Goal: Task Accomplishment & Management: Complete application form

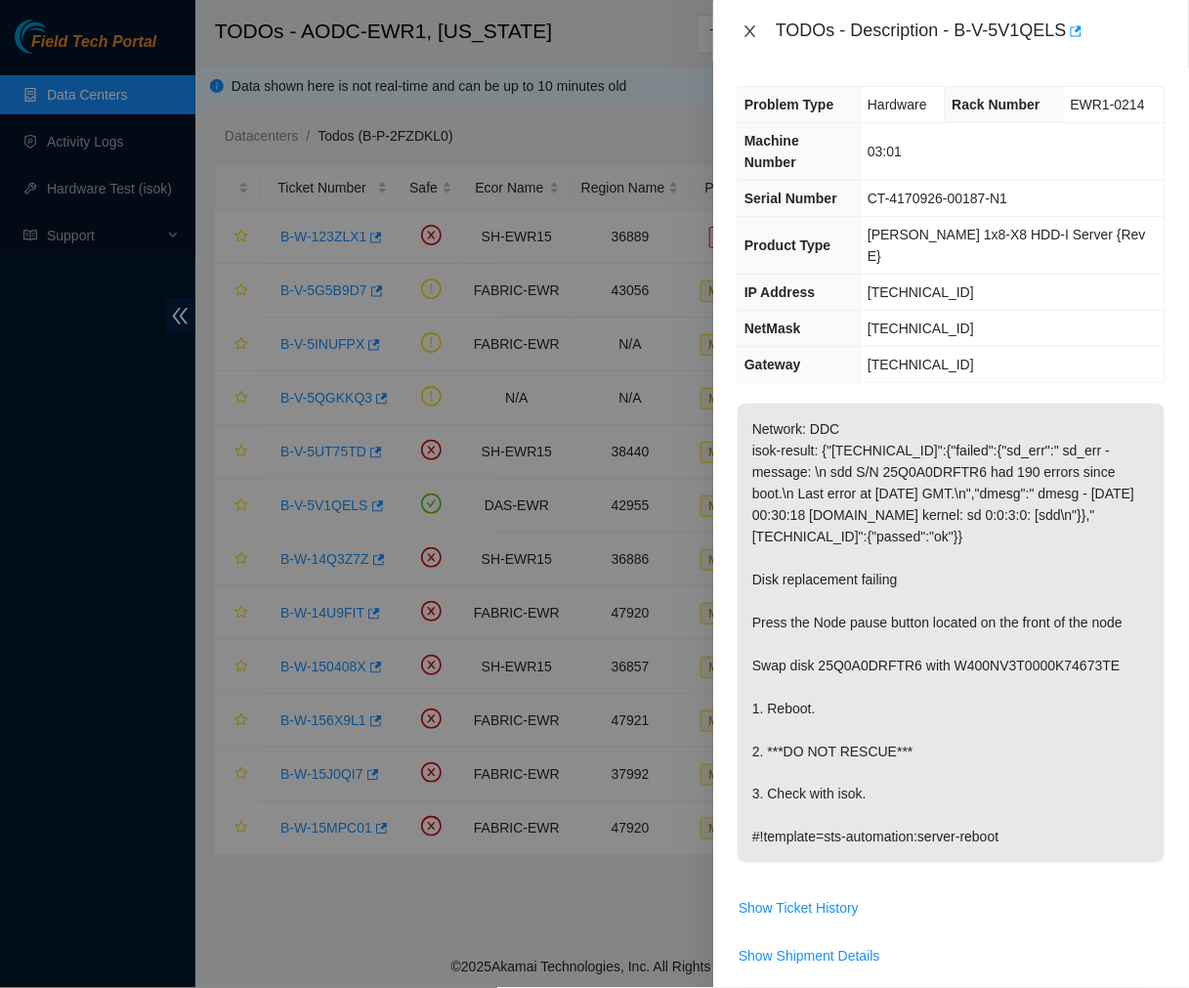
click at [747, 31] on icon "close" at bounding box center [751, 31] width 16 height 16
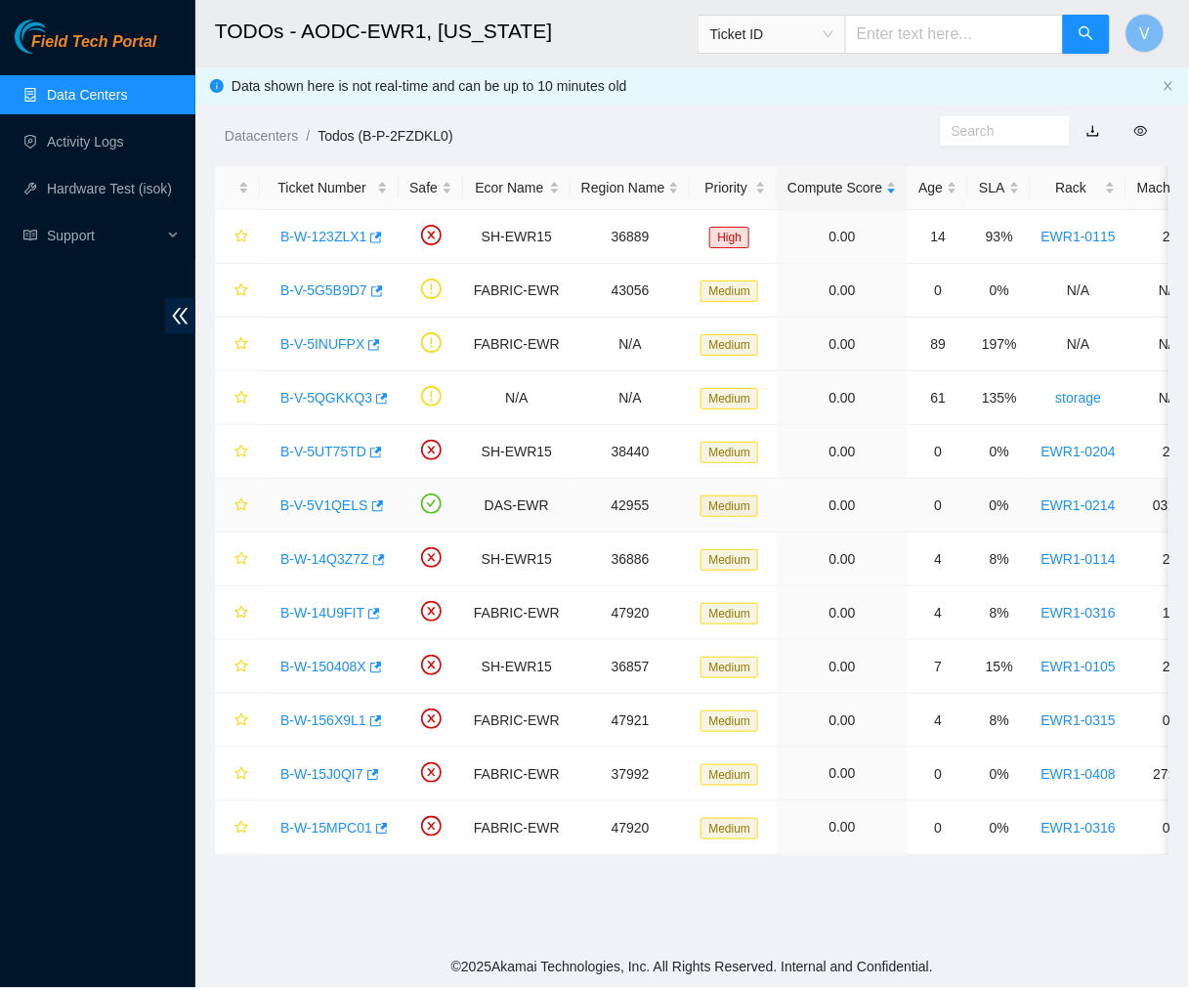
click at [330, 511] on link "B-V-5V1QELS" at bounding box center [324, 505] width 88 height 16
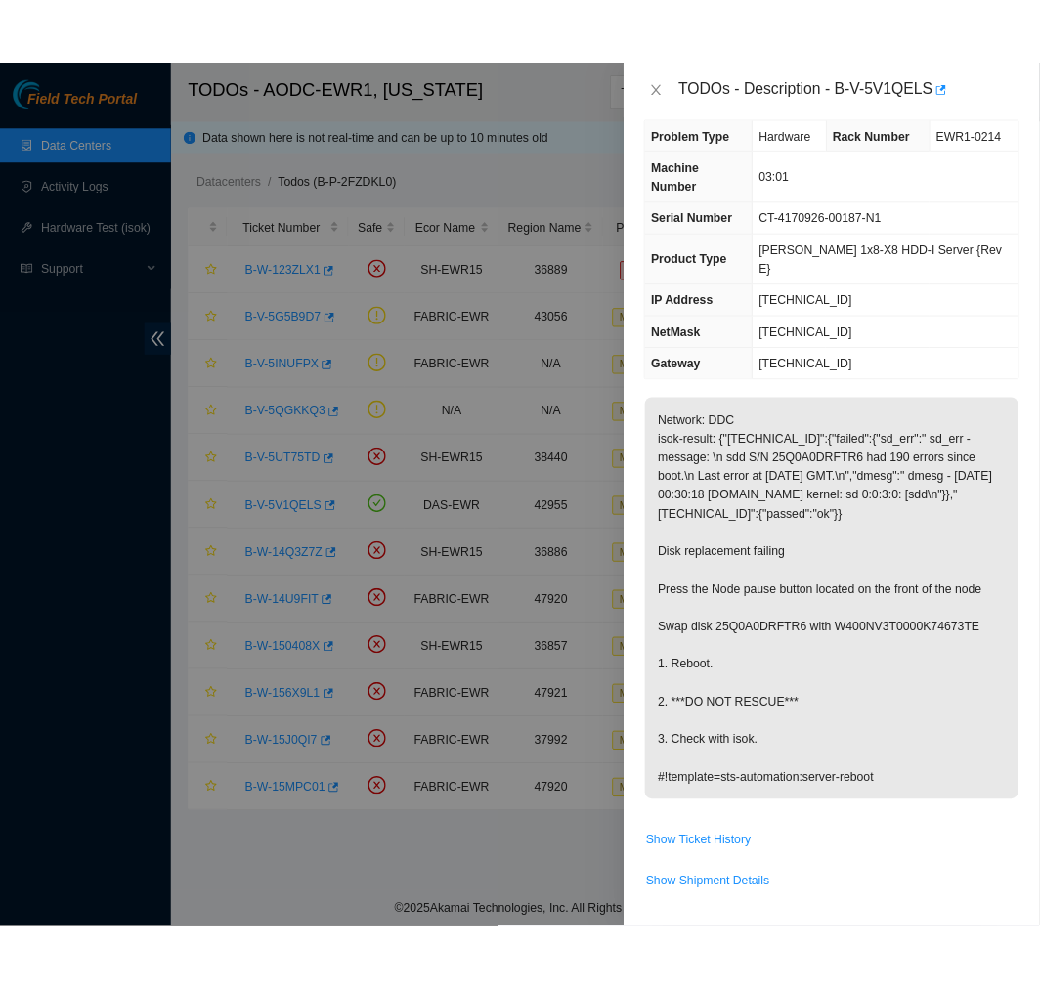
scroll to position [24, 0]
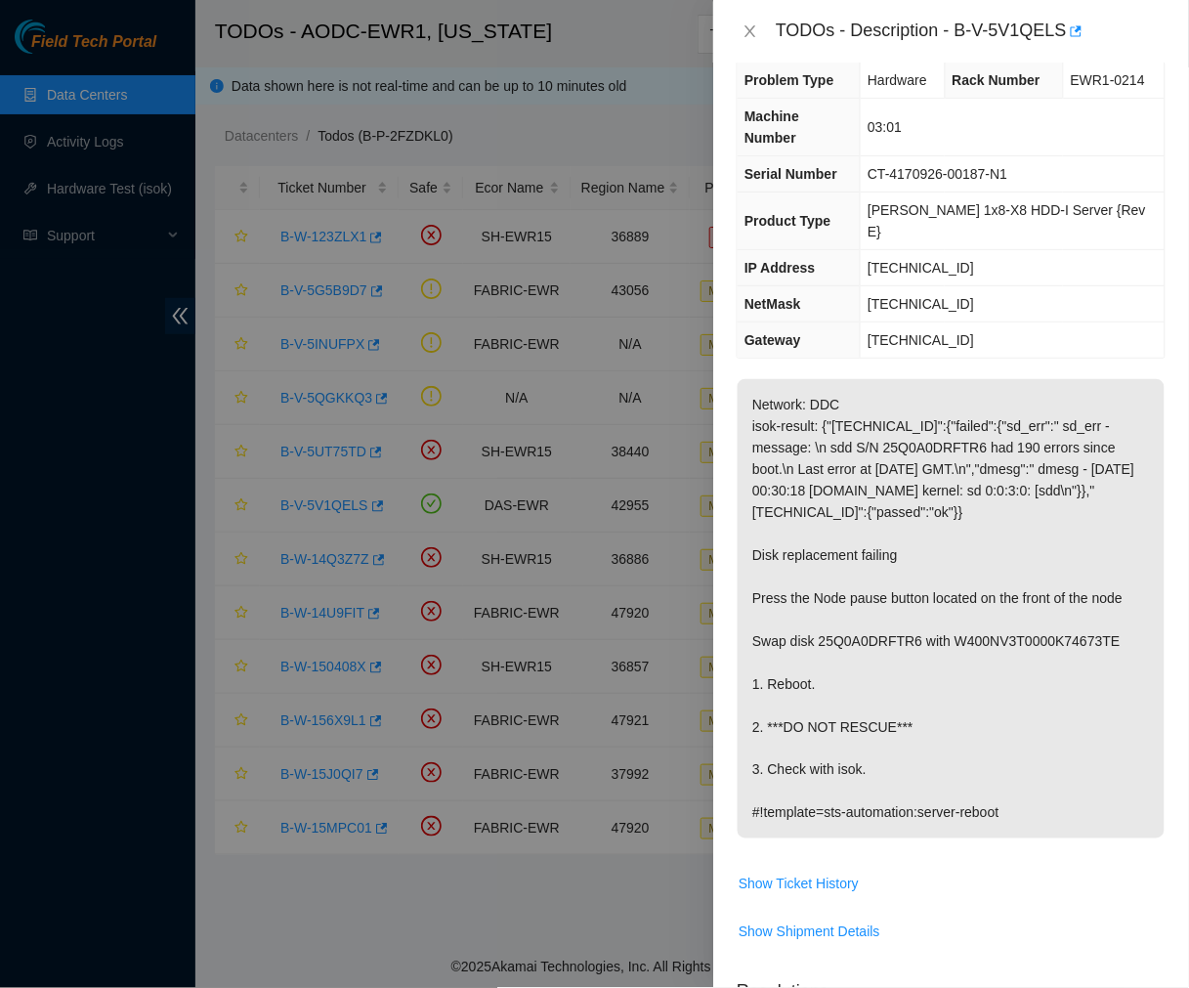
click at [565, 42] on div at bounding box center [594, 494] width 1189 height 988
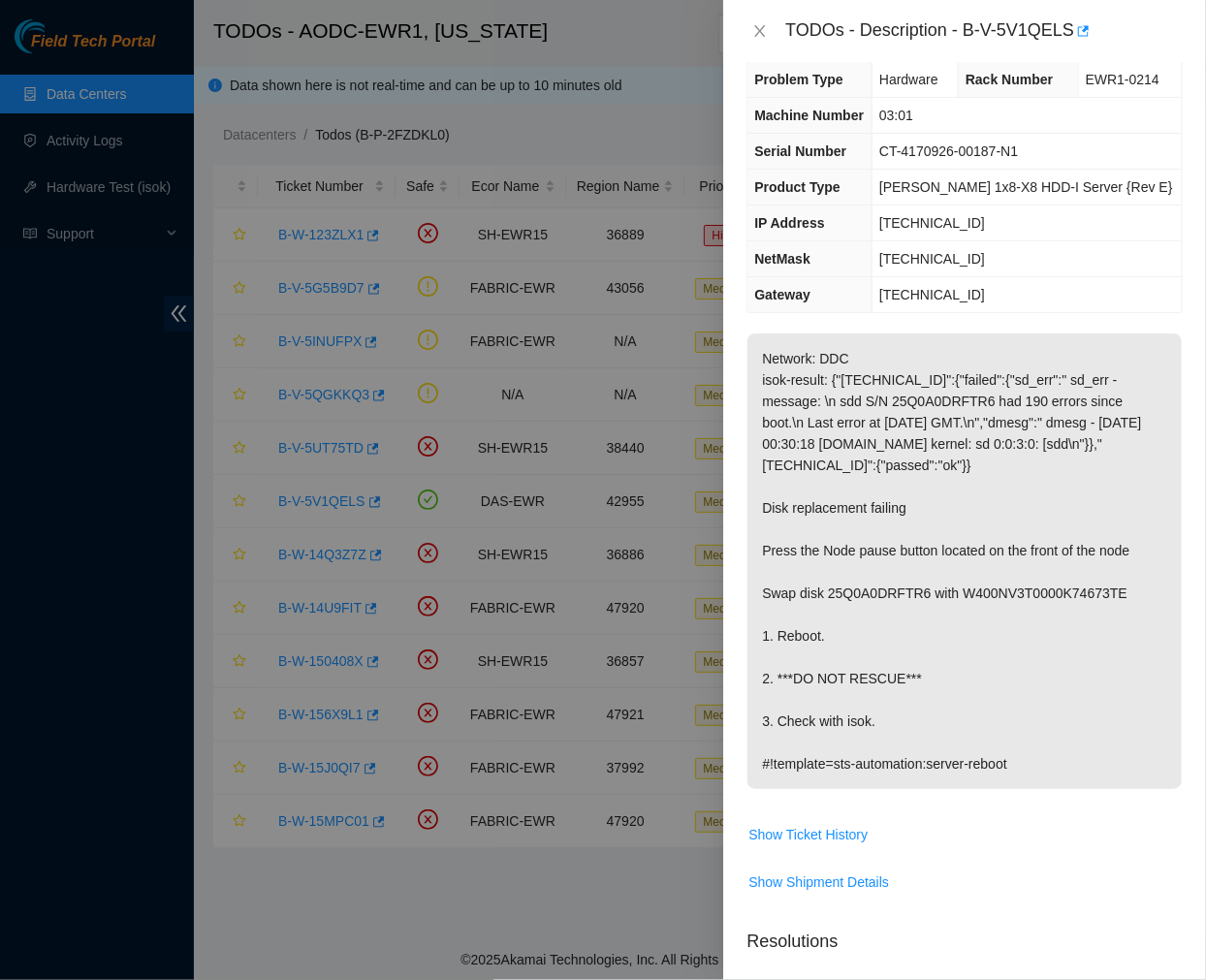
scroll to position [569, 0]
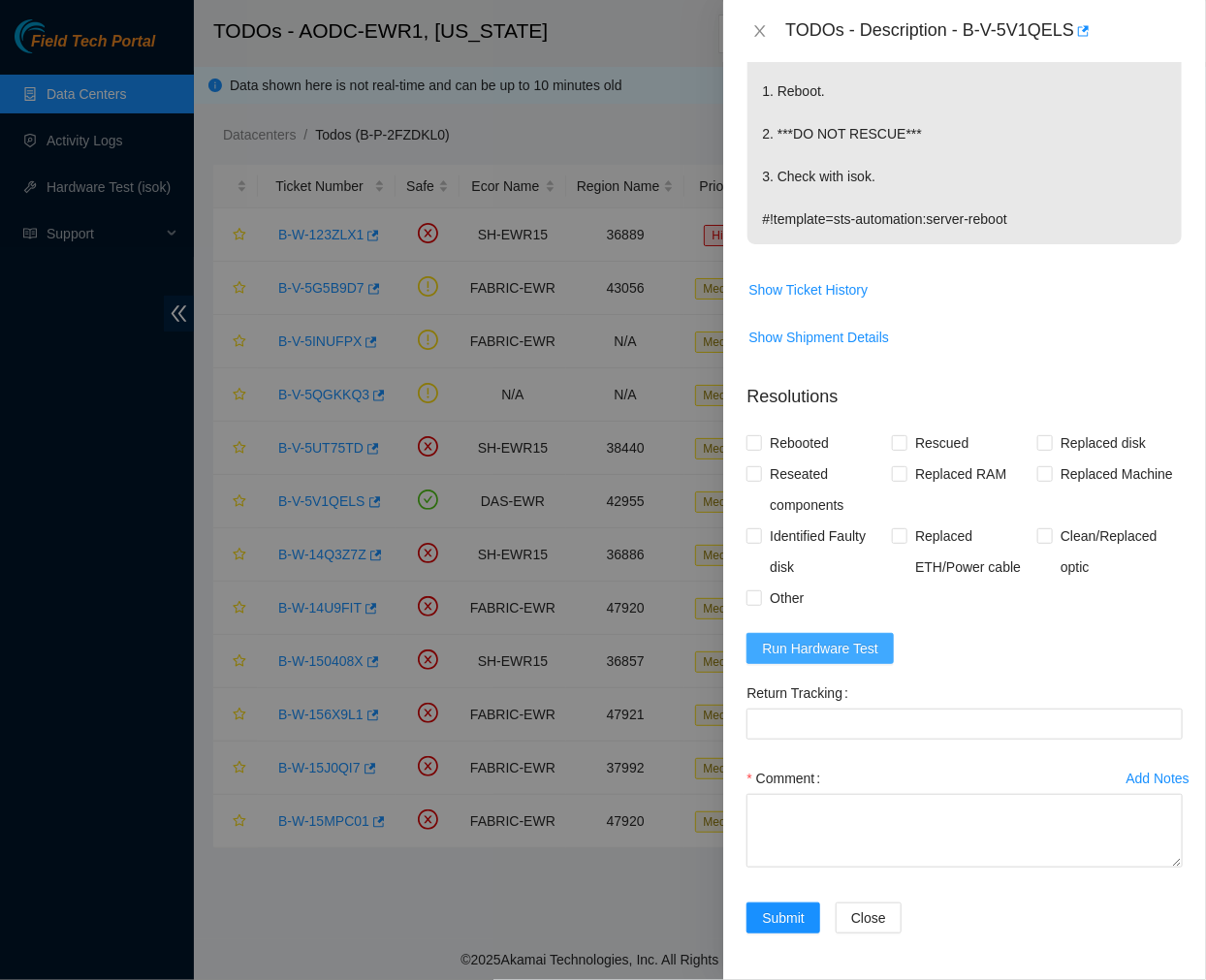
click at [855, 652] on span "Run Hardware Test" at bounding box center [819, 648] width 116 height 21
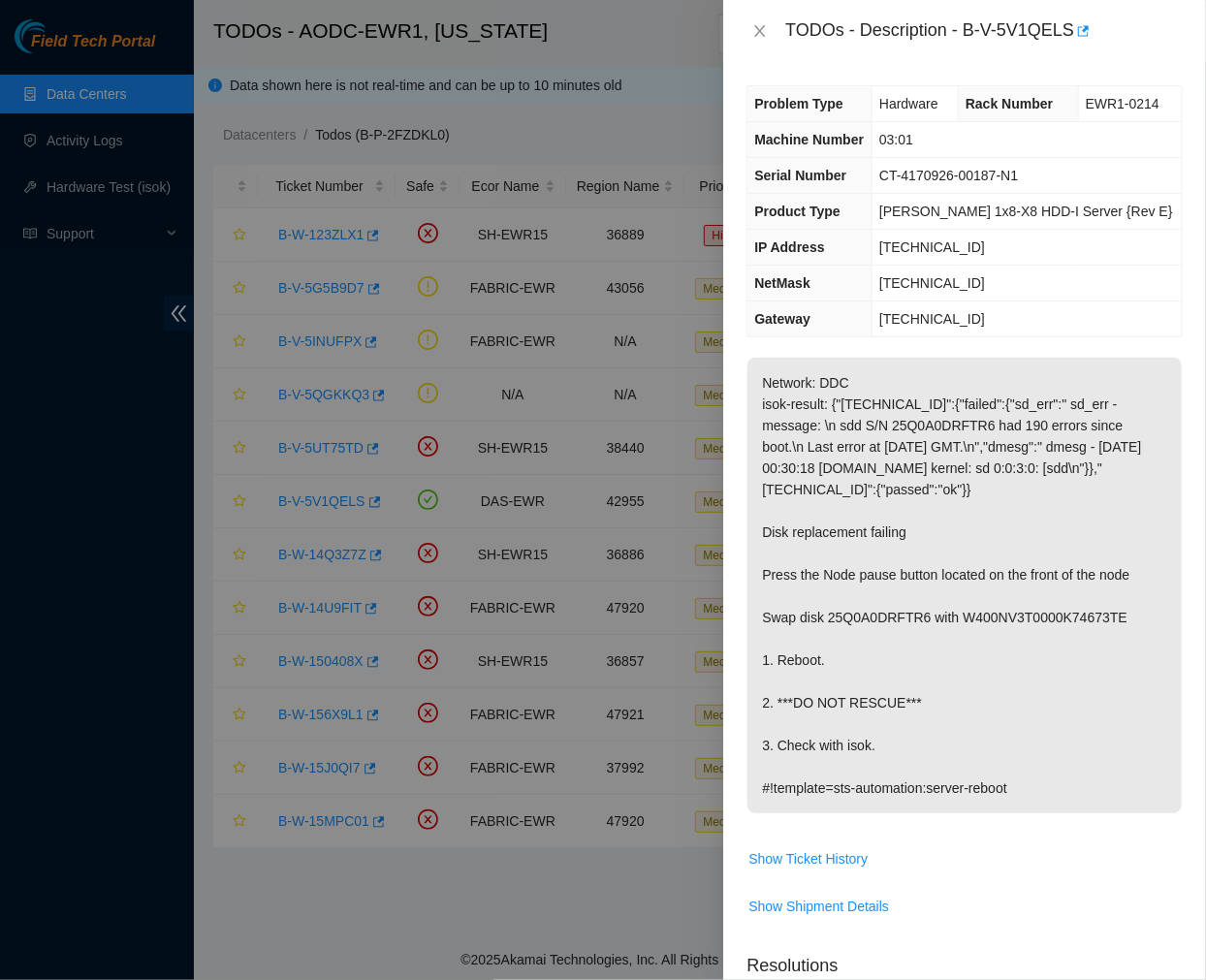
click at [1013, 312] on td "23.56.209.1" at bounding box center [1027, 319] width 309 height 36
drag, startPoint x: 964, startPoint y: 30, endPoint x: 1072, endPoint y: 47, distance: 109.3
click at [1072, 47] on div "TODOs - Description - B-V-5V1QELS" at bounding box center [964, 31] width 483 height 62
copy div "B-V-5V1QELS"
click at [1028, 631] on p "Network: DDC isok-result: {"23.56.209.21":{"failed":{"sd_err":" sd_err - messag…" at bounding box center [964, 585] width 434 height 455
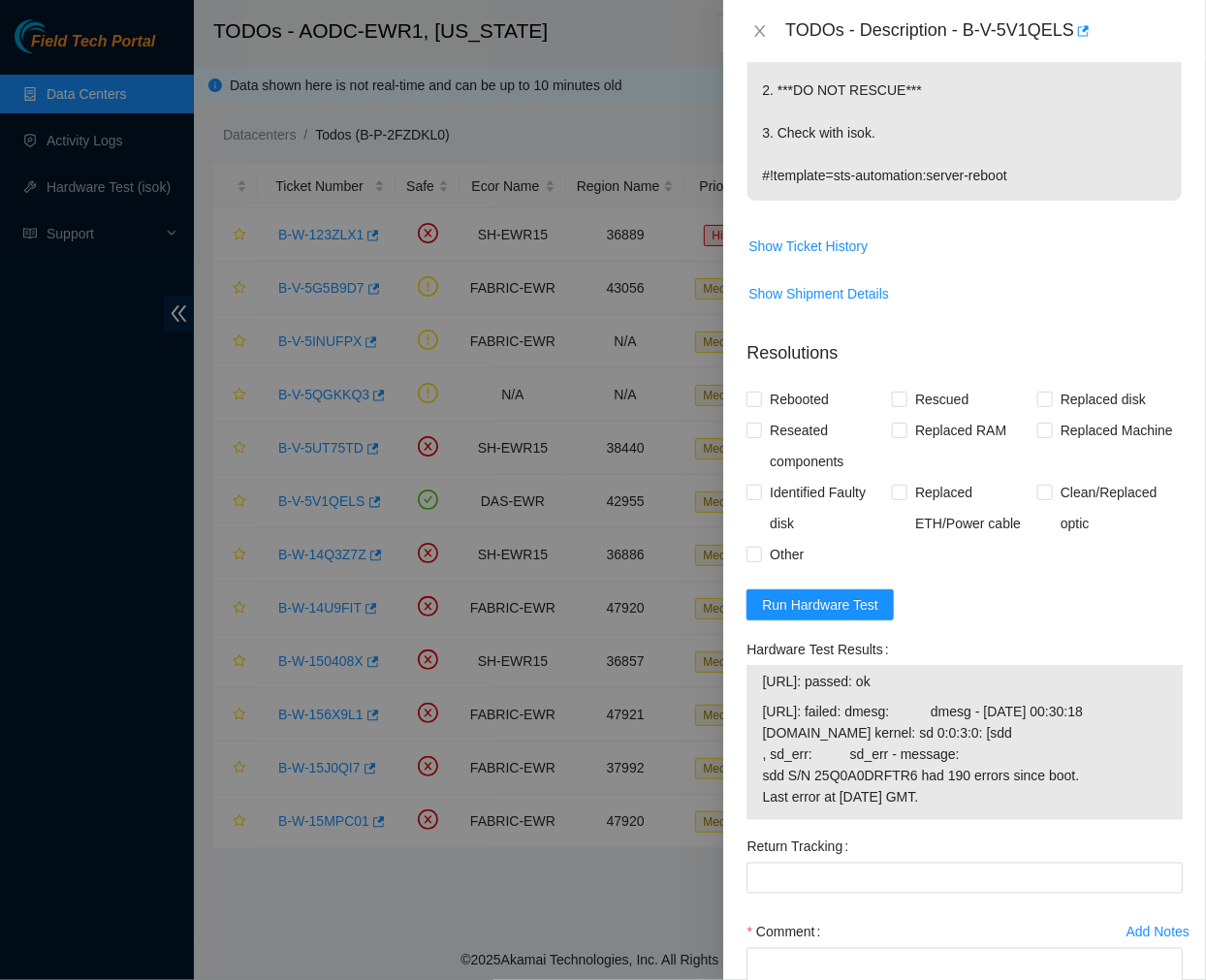
scroll to position [627, 0]
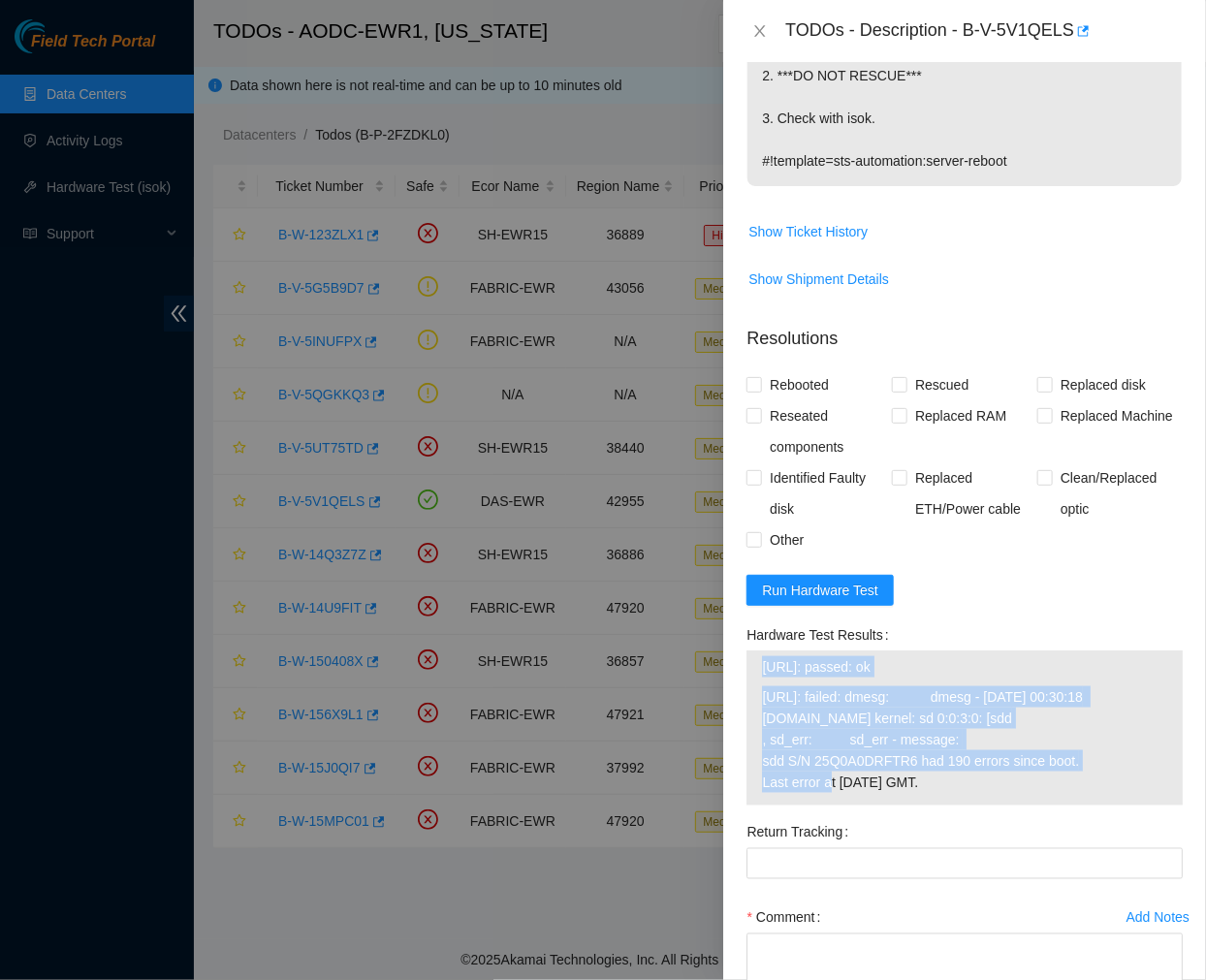
drag, startPoint x: 1074, startPoint y: 758, endPoint x: 731, endPoint y: 663, distance: 355.9
click at [731, 663] on div "Problem Type Hardware Rack Number EWR1-0214 Machine Number 03:01 Serial Number …" at bounding box center [964, 521] width 483 height 918
copy tbody "23.56.209.20: passed: ok 23.56.209.21: failed: dmesg: dmesg - Sep 08 00:30:18 s…"
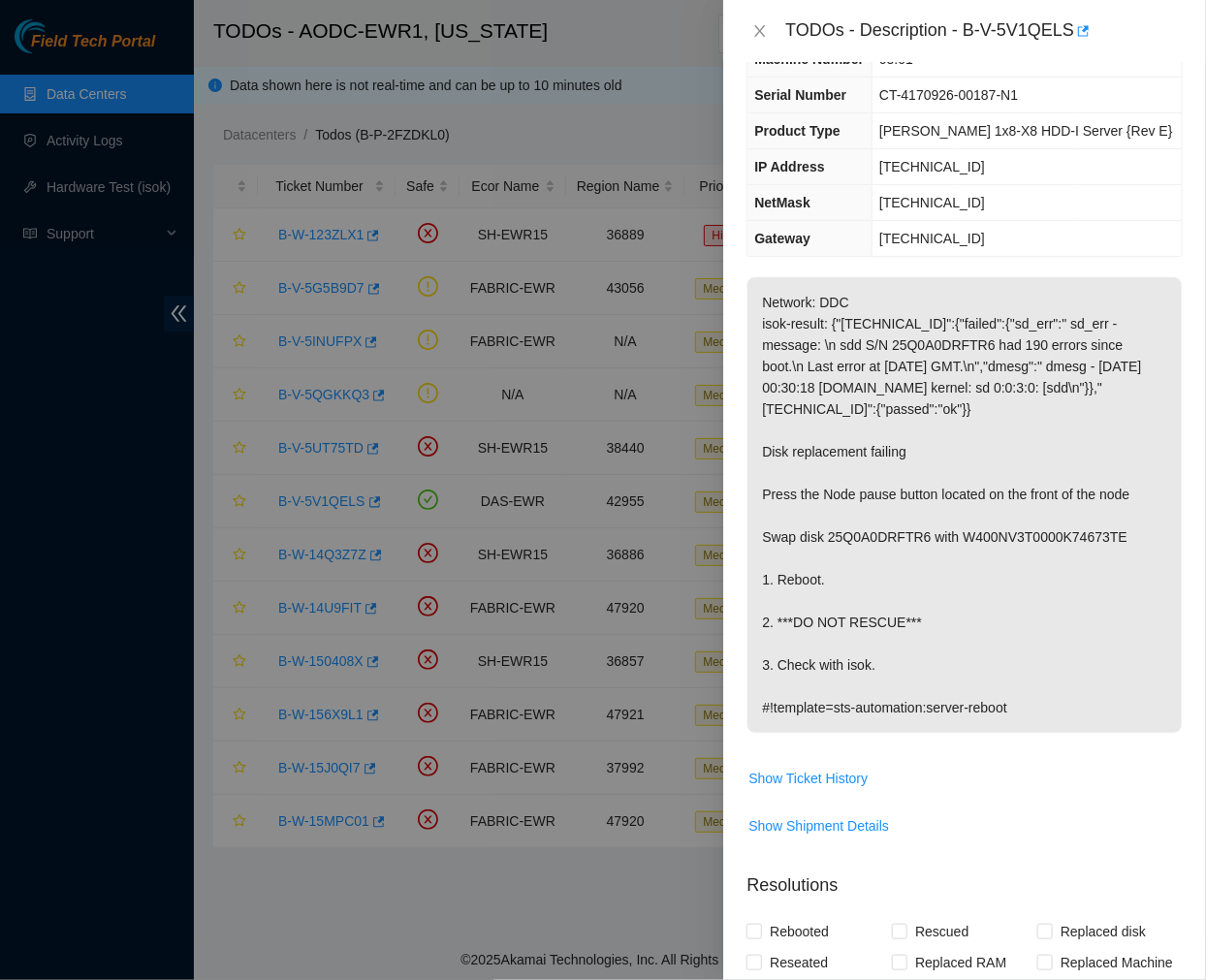
scroll to position [0, 0]
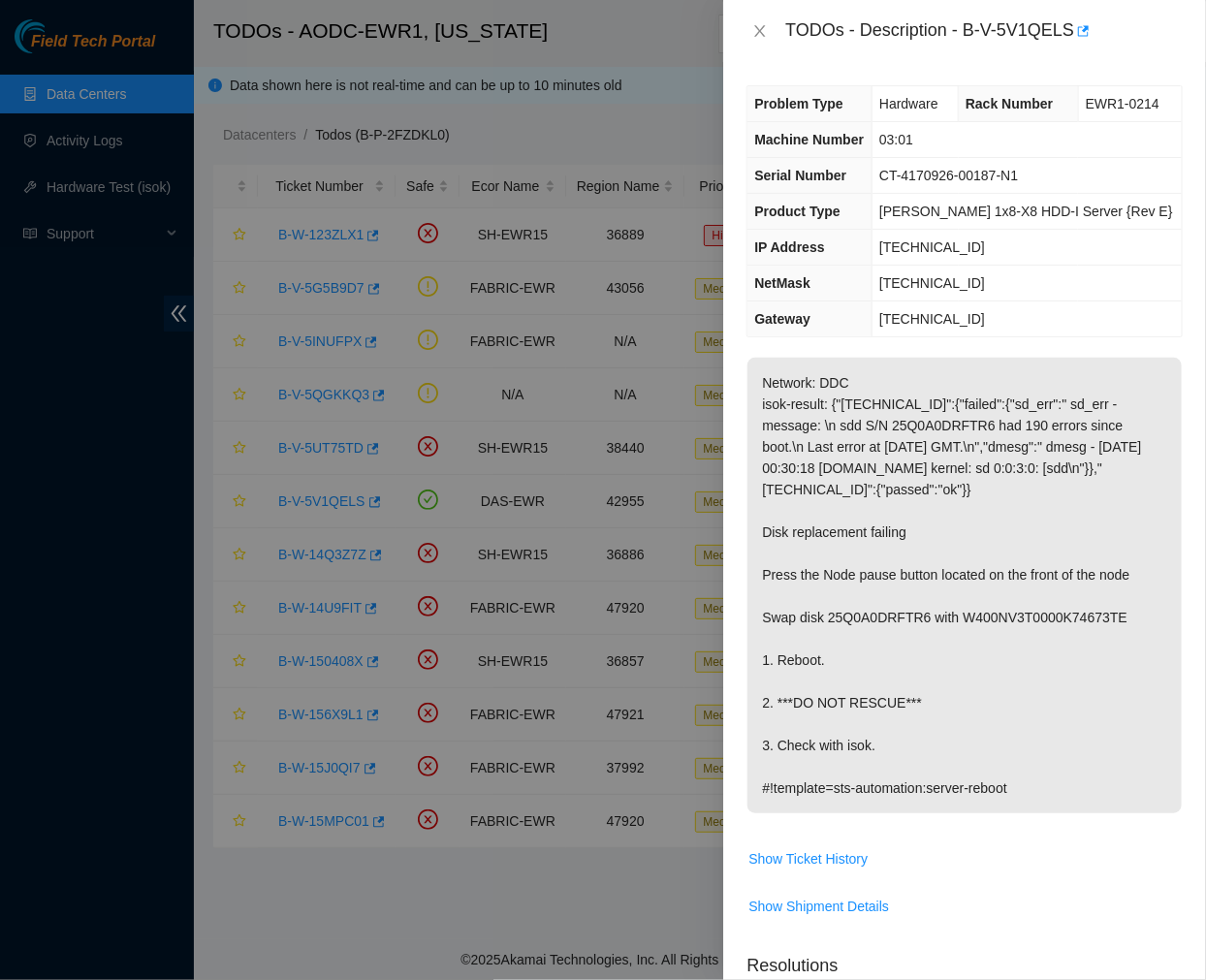
click at [1018, 737] on p "Network: DDC isok-result: {"23.56.209.21":{"failed":{"sd_err":" sd_err - messag…" at bounding box center [964, 585] width 434 height 455
click at [1086, 187] on td "CT-4170926-00187-N1" at bounding box center [1027, 176] width 309 height 36
drag, startPoint x: 826, startPoint y: 618, endPoint x: 1115, endPoint y: 617, distance: 289.0
click at [1115, 617] on p "Network: DDC isok-result: {"23.56.209.21":{"failed":{"sd_err":" sd_err - messag…" at bounding box center [964, 585] width 434 height 455
copy p "25Q0A0DRFTR6 with W400NV3T0000K74673TE"
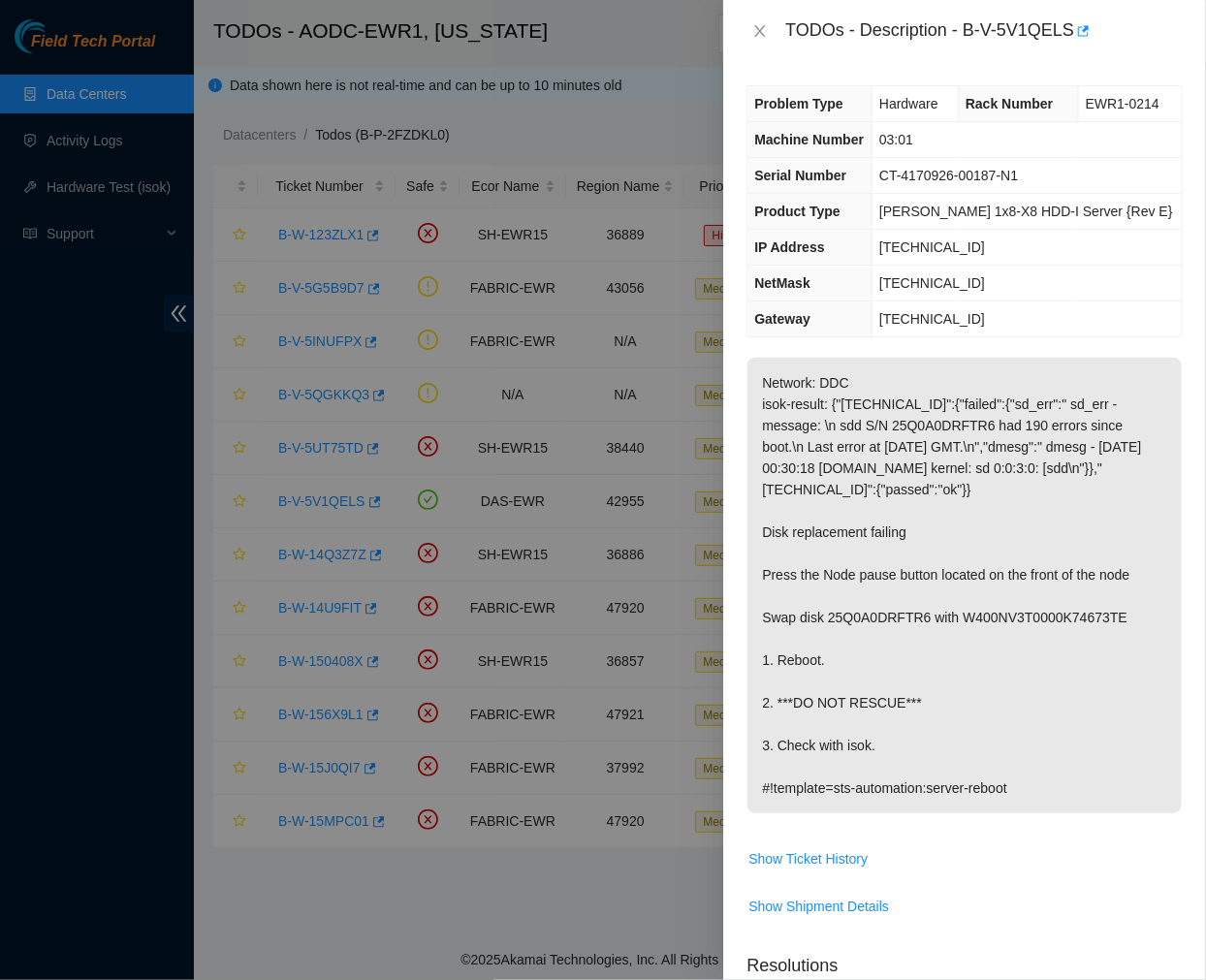
click at [1004, 190] on td "CT-4170926-00187-N1" at bounding box center [1027, 176] width 309 height 36
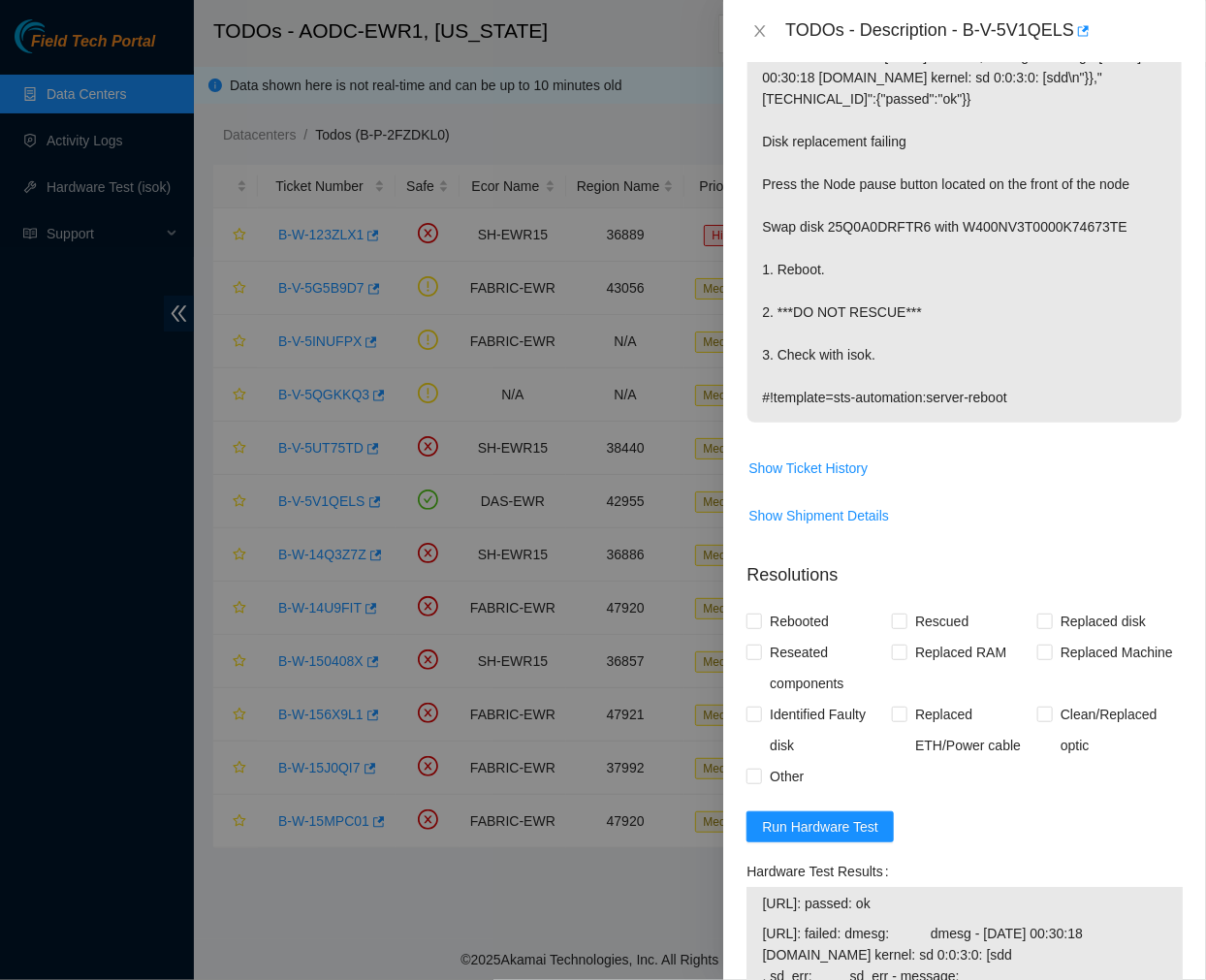
scroll to position [392, 0]
click at [809, 834] on span "Run Hardware Test" at bounding box center [819, 825] width 116 height 21
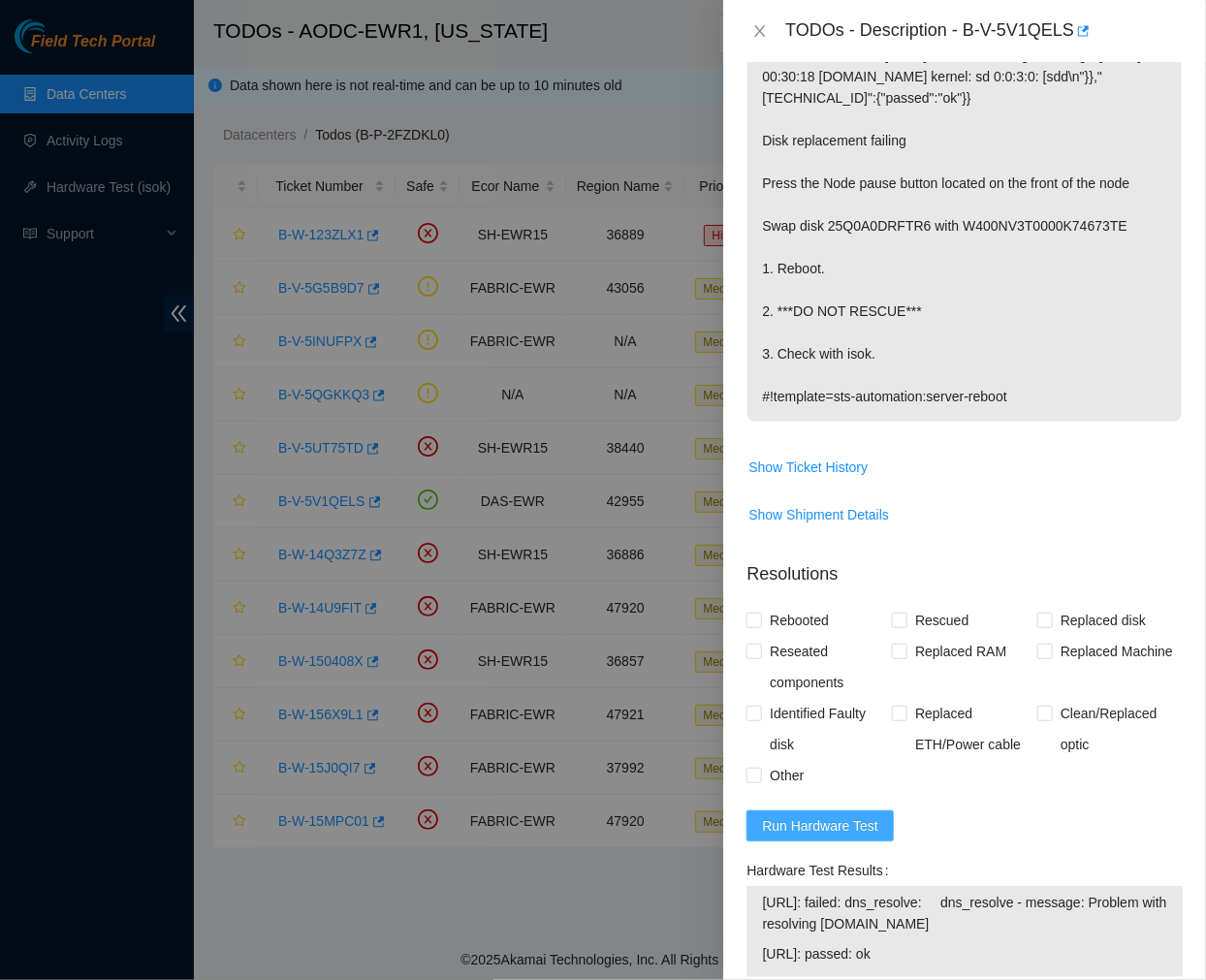
click at [845, 830] on span "Run Hardware Test" at bounding box center [819, 825] width 116 height 21
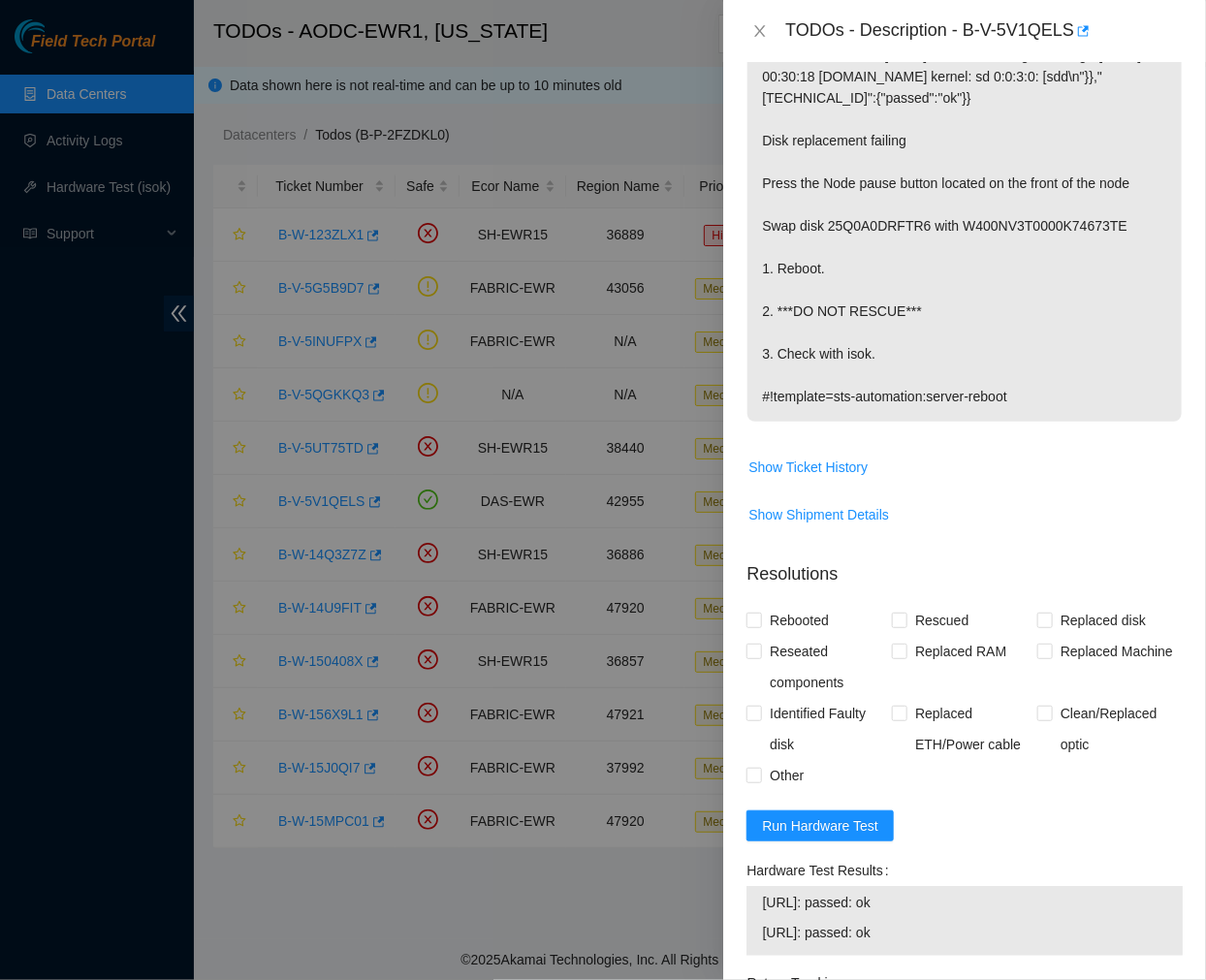
drag, startPoint x: 923, startPoint y: 930, endPoint x: 748, endPoint y: 916, distance: 175.6
click at [748, 916] on div "23.56.209.20: passed: ok 23.56.209.21: passed: ok" at bounding box center [964, 920] width 436 height 69
copy tbody "23.56.209.20: passed: ok 23.56.209.21: passed: ok"
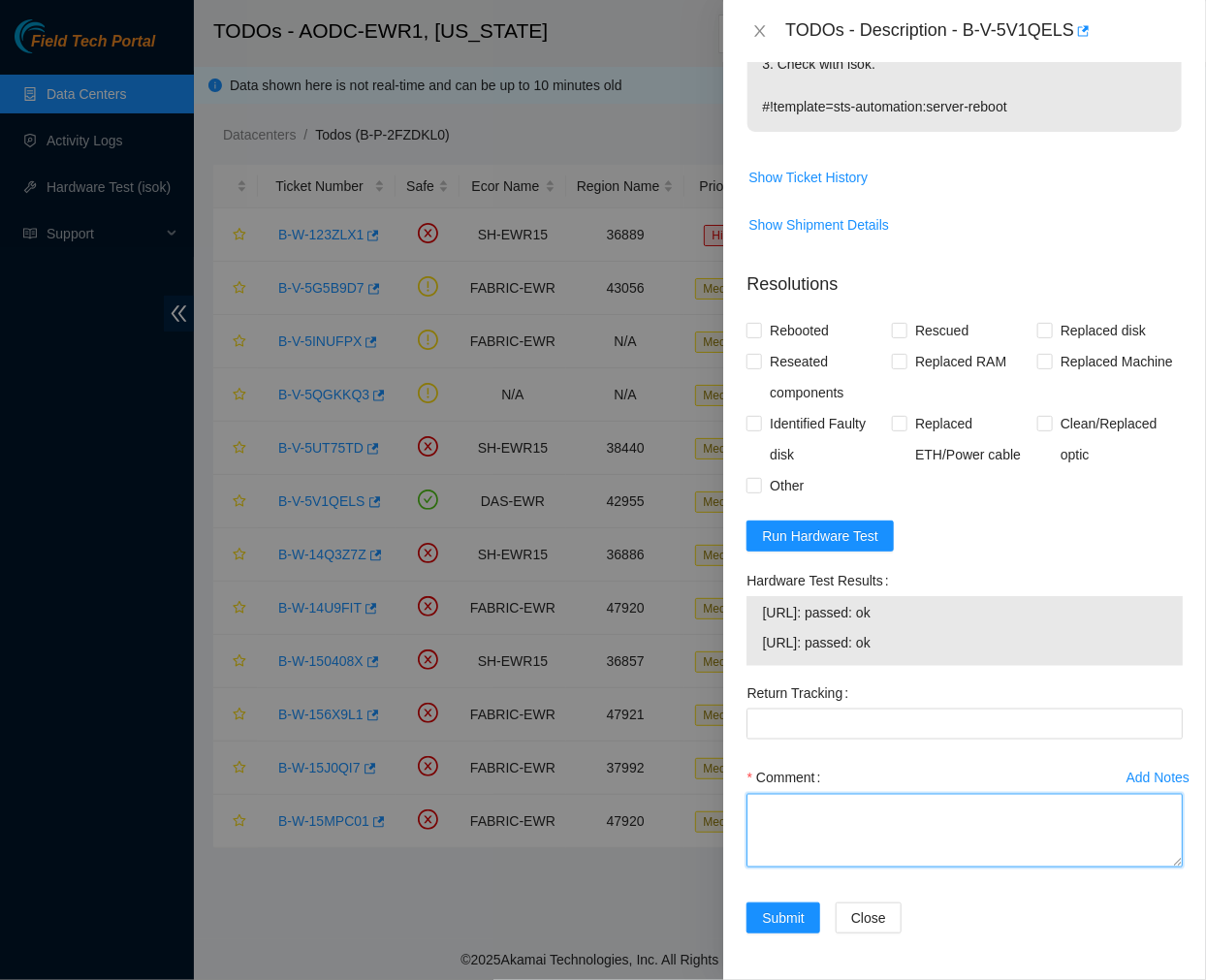
click at [854, 830] on textarea "Comment" at bounding box center [964, 830] width 436 height 73
paste textarea "Ticket #: B-V-5V1QELS - Ran hardware test: 23.56.209.20: passed: ok 23.56.209.2…"
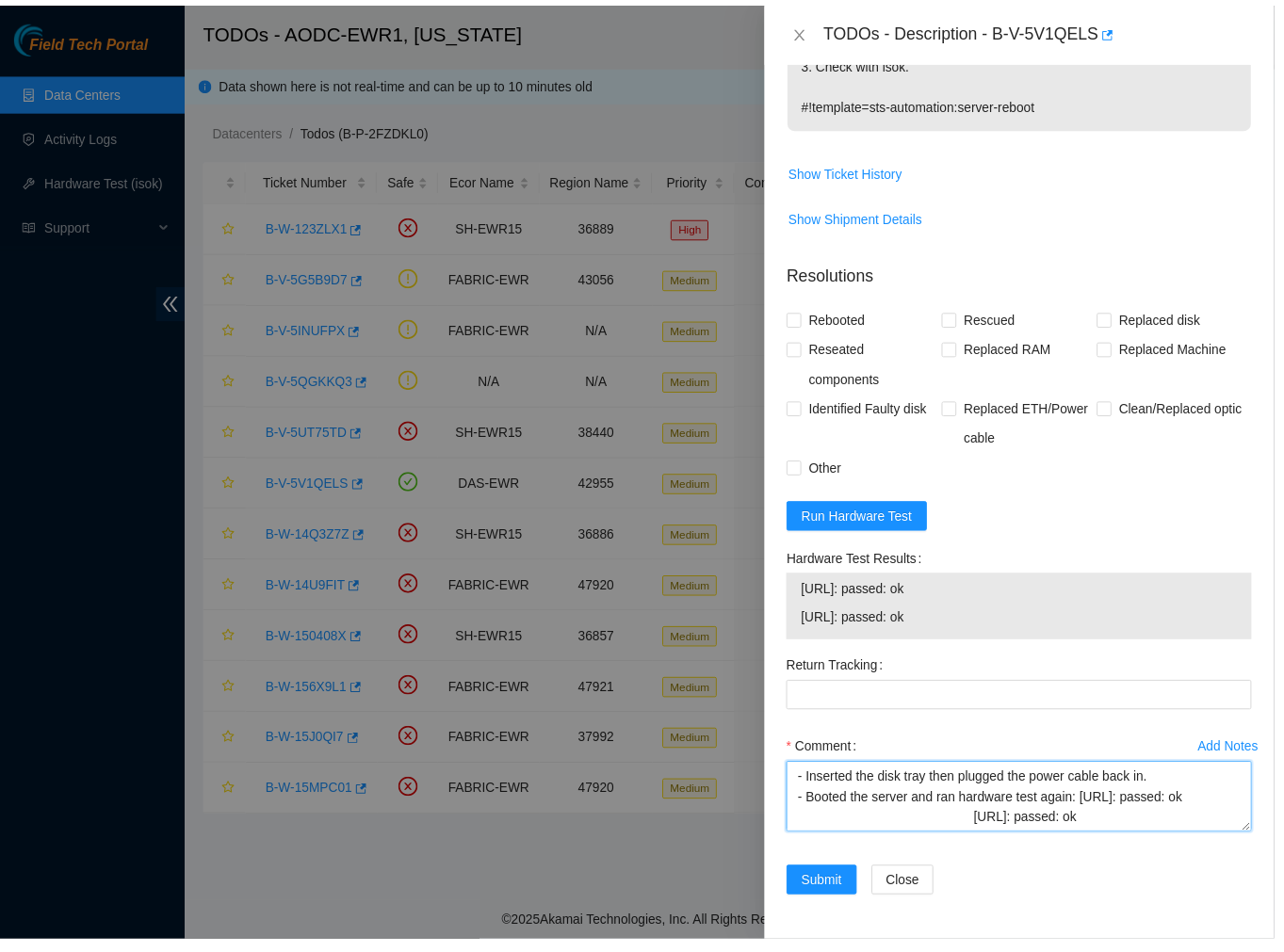
scroll to position [242, 0]
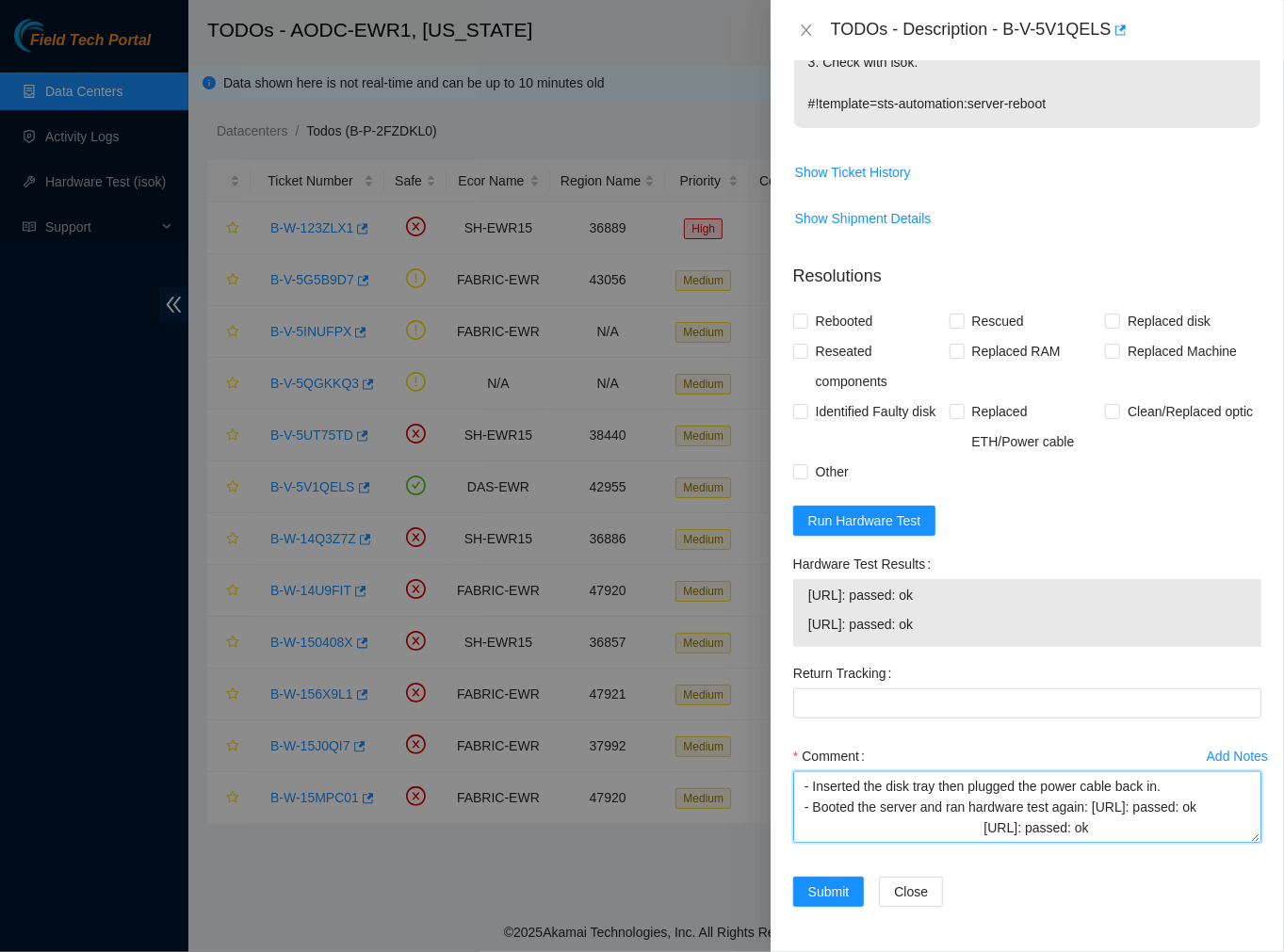
click at [984, 835] on textarea "Ticket #: B-V-5V1QELS - Ran hardware test: 23.56.209.20: passed: ok 23.56.209.2…" at bounding box center [1028, 807] width 468 height 71
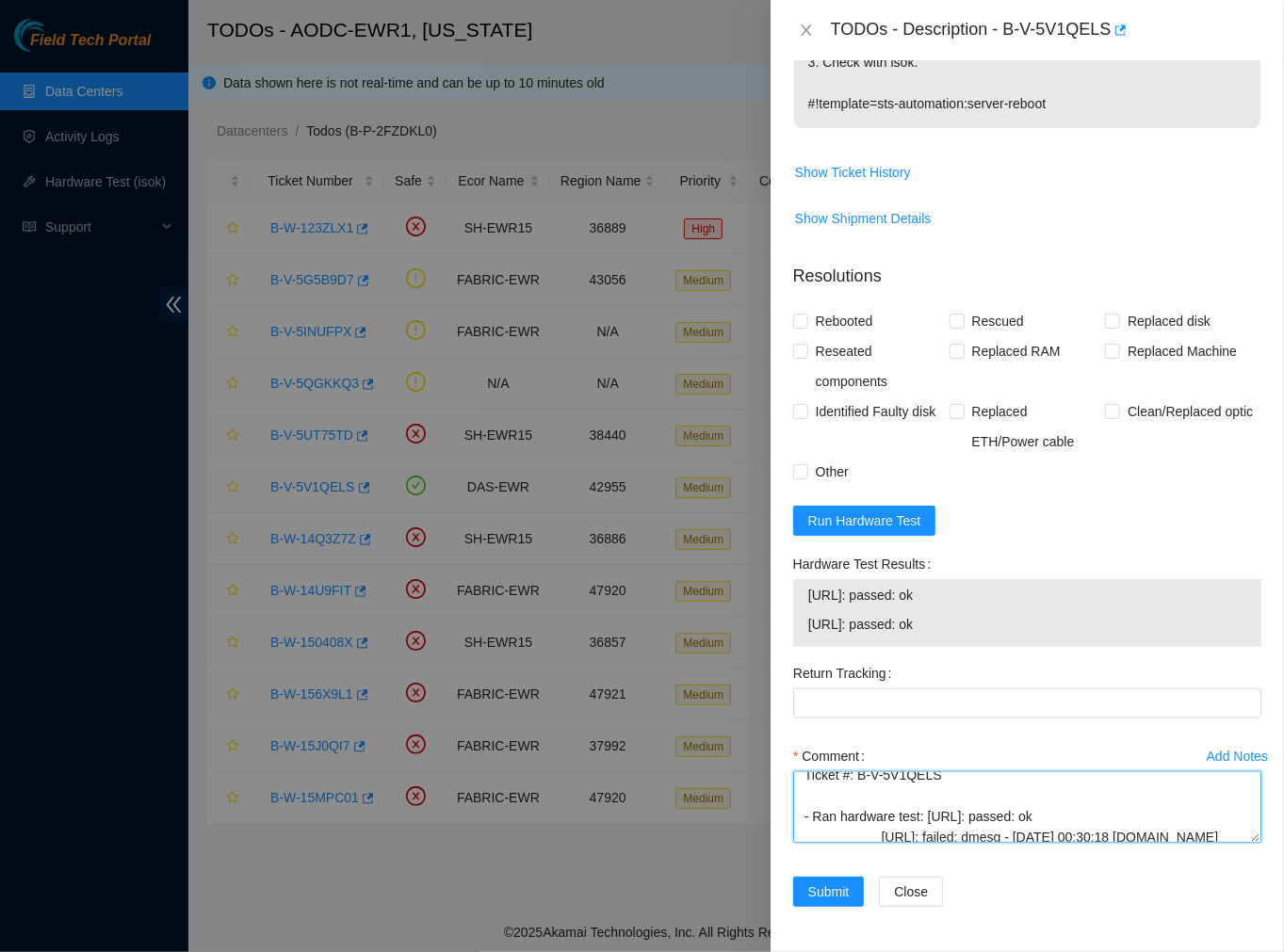
scroll to position [22, 0]
click at [883, 829] on textarea "Ticket #: B-V-5V1QELS - Ran hardware test: 23.56.209.20: passed: ok 23.56.209.2…" at bounding box center [1028, 807] width 468 height 71
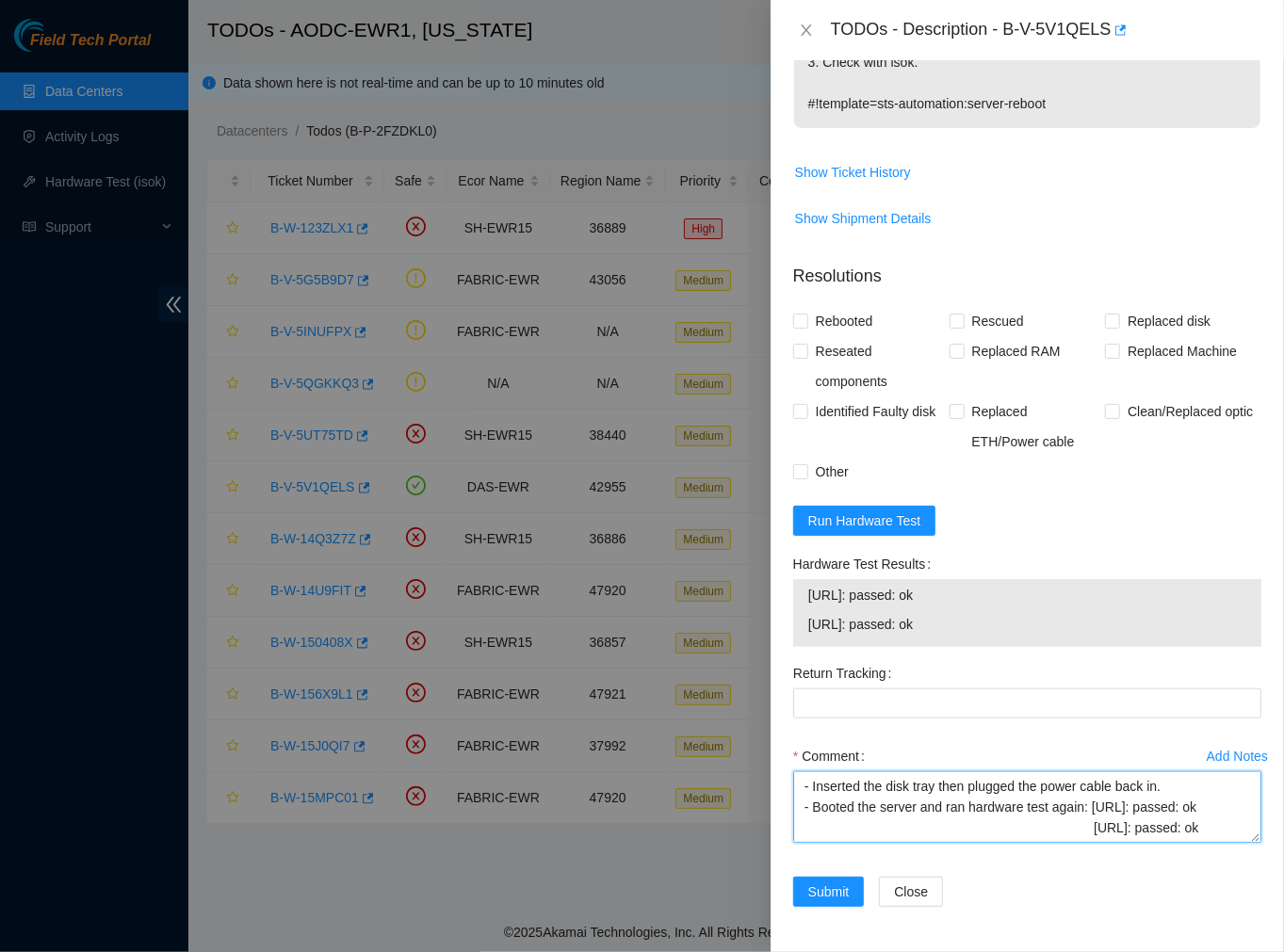
scroll to position [269, 0]
type textarea "Ticket #: B-V-5V1QELS - Ran hardware test: 23.56.209.20: passed: ok 23.56.209.2…"
click at [796, 320] on input "Rebooted" at bounding box center [800, 320] width 13 height 13
checkbox input "true"
click at [796, 345] on input "Reseated components" at bounding box center [800, 351] width 13 height 13
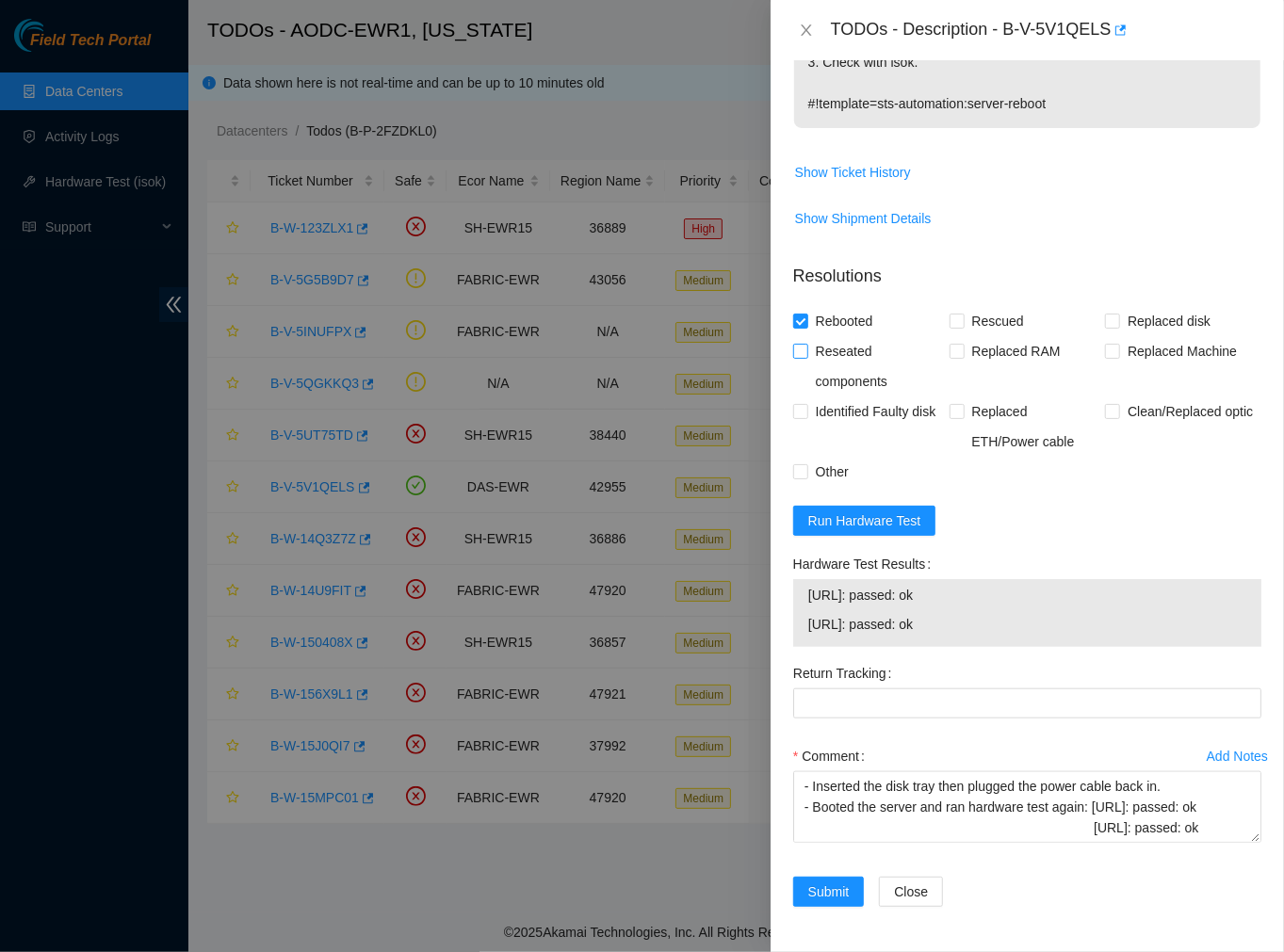
checkbox input "true"
click at [805, 476] on input "Other" at bounding box center [800, 471] width 13 height 13
checkbox input "true"
click at [796, 410] on input "Identified Faulty disk" at bounding box center [800, 410] width 13 height 13
checkbox input "true"
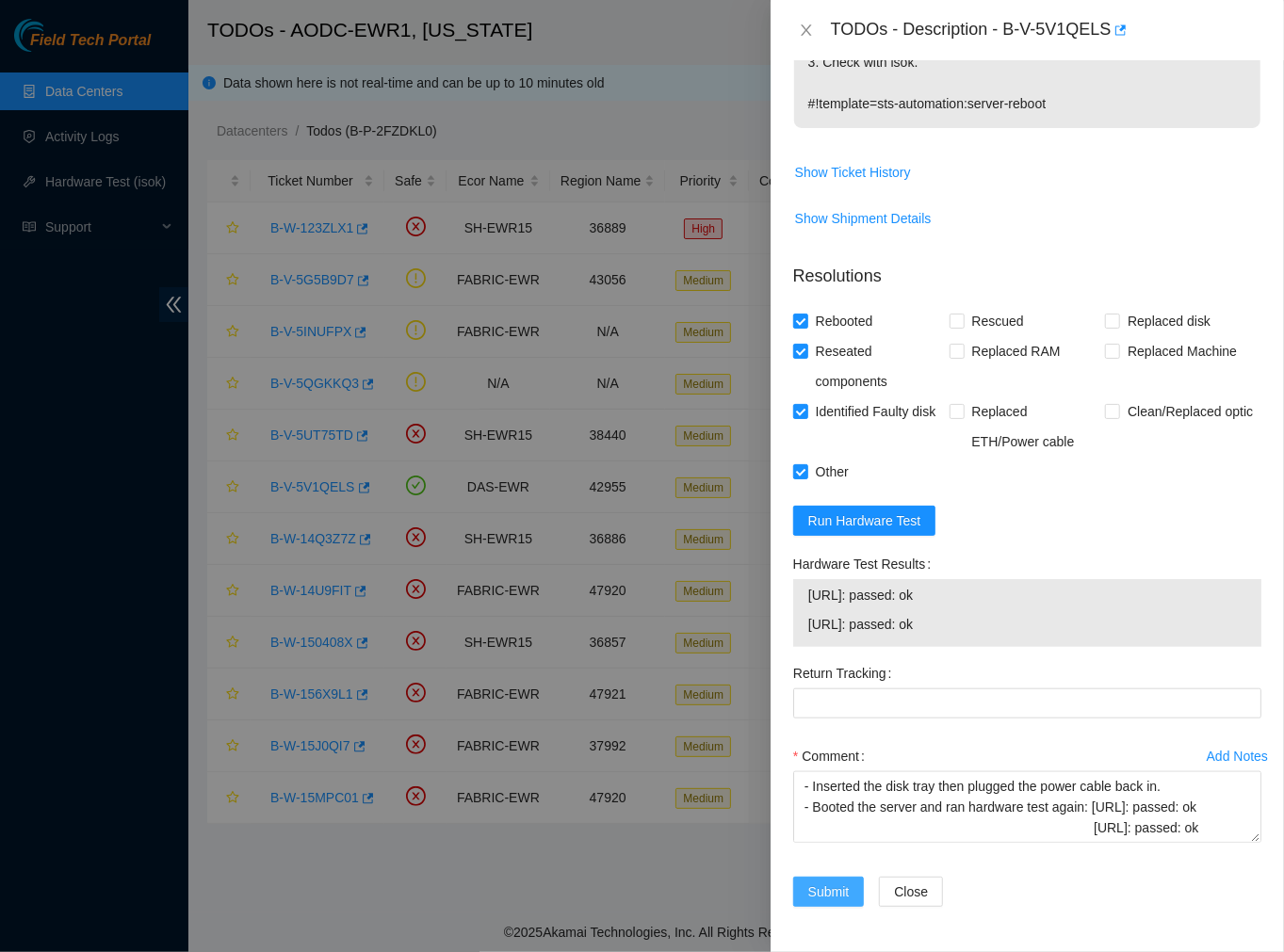
click at [815, 898] on span "Submit" at bounding box center [828, 891] width 41 height 20
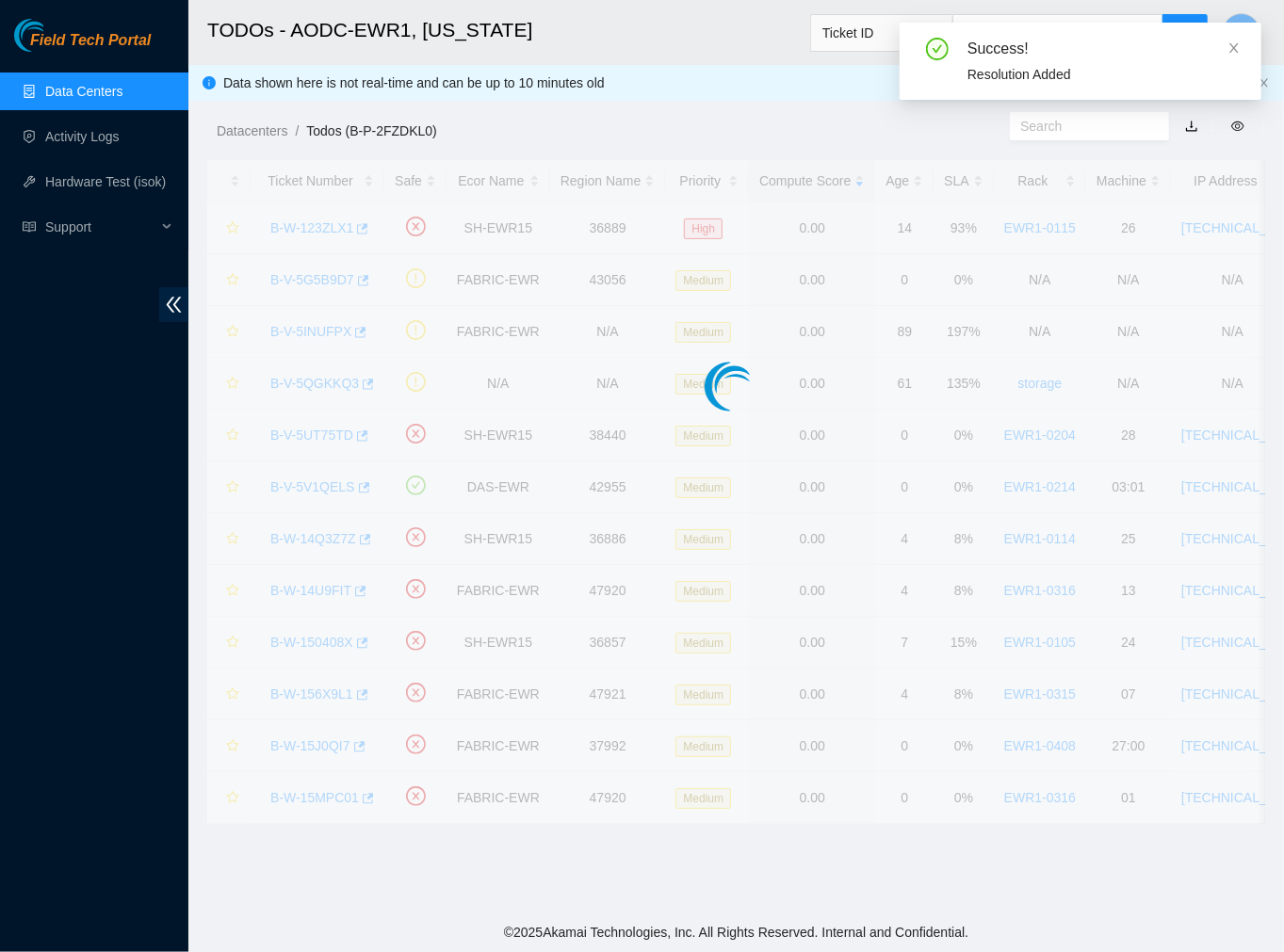
scroll to position [315, 0]
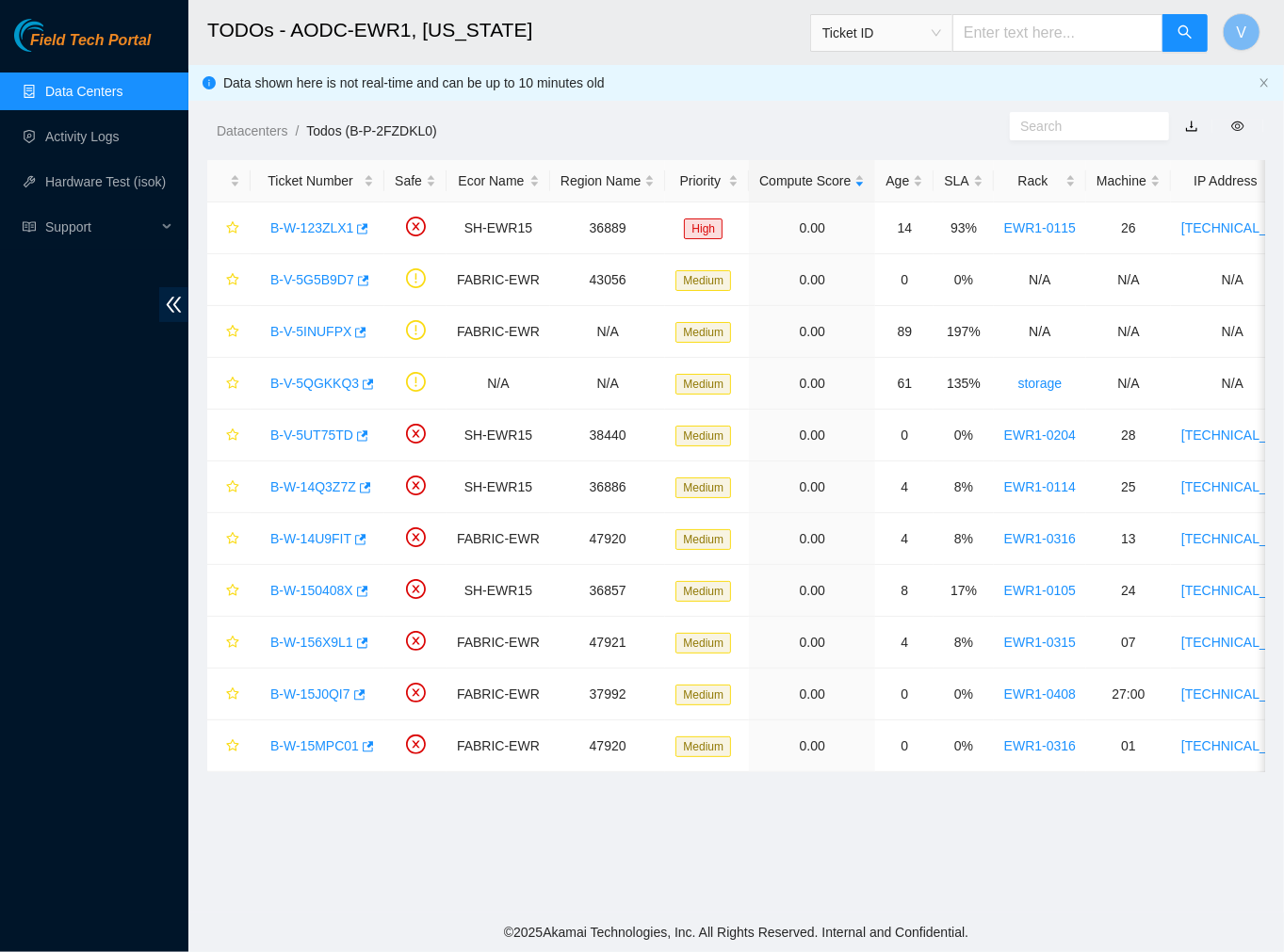
click at [612, 34] on h2 "TODOs - AODC-EWR1, New Jersey" at bounding box center [643, 30] width 872 height 61
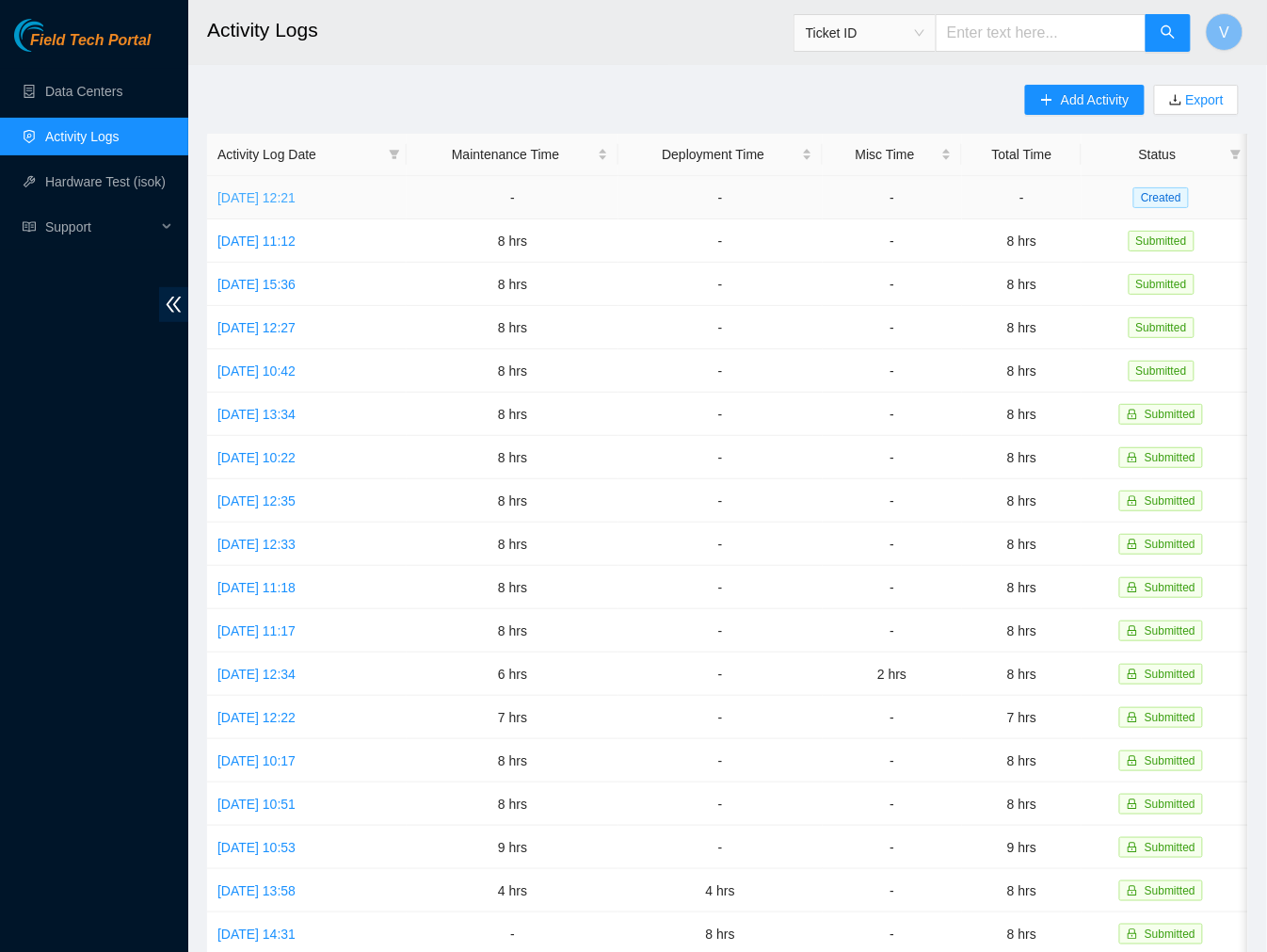
click at [296, 198] on link "[DATE] 12:21" at bounding box center [256, 198] width 78 height 15
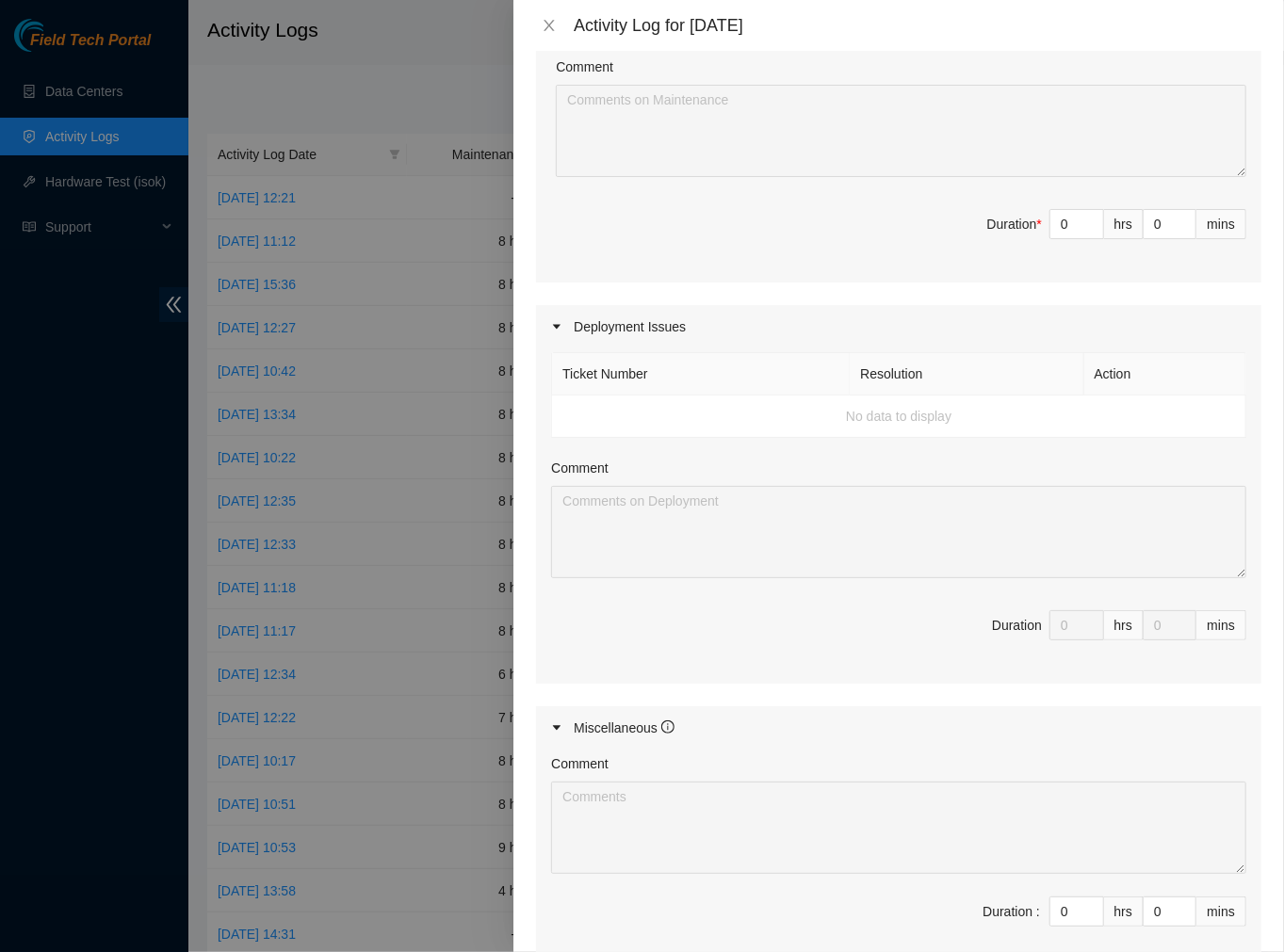
scroll to position [767, 0]
drag, startPoint x: 1057, startPoint y: 251, endPoint x: 949, endPoint y: 251, distance: 108.0
click at [949, 251] on span "Duration * 0 hrs 0 mins" at bounding box center [898, 236] width 695 height 53
type input "8"
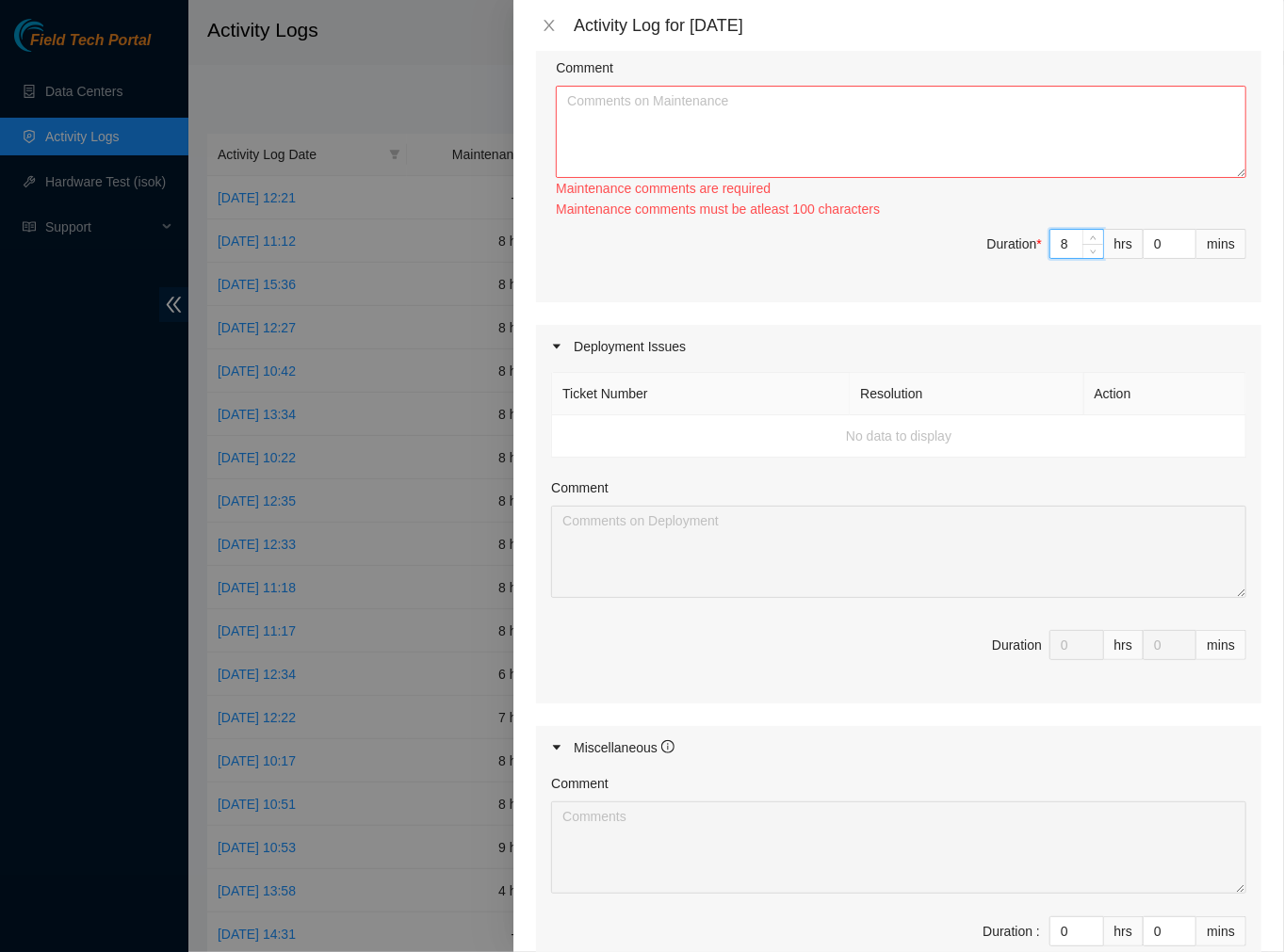
type input "8"
click at [724, 142] on textarea "Comment" at bounding box center [901, 132] width 690 height 93
paste textarea "Ticket #: B-V-5UUAAGZ - Ran hardware test: [URL]: failed: Permission denied [UR…"
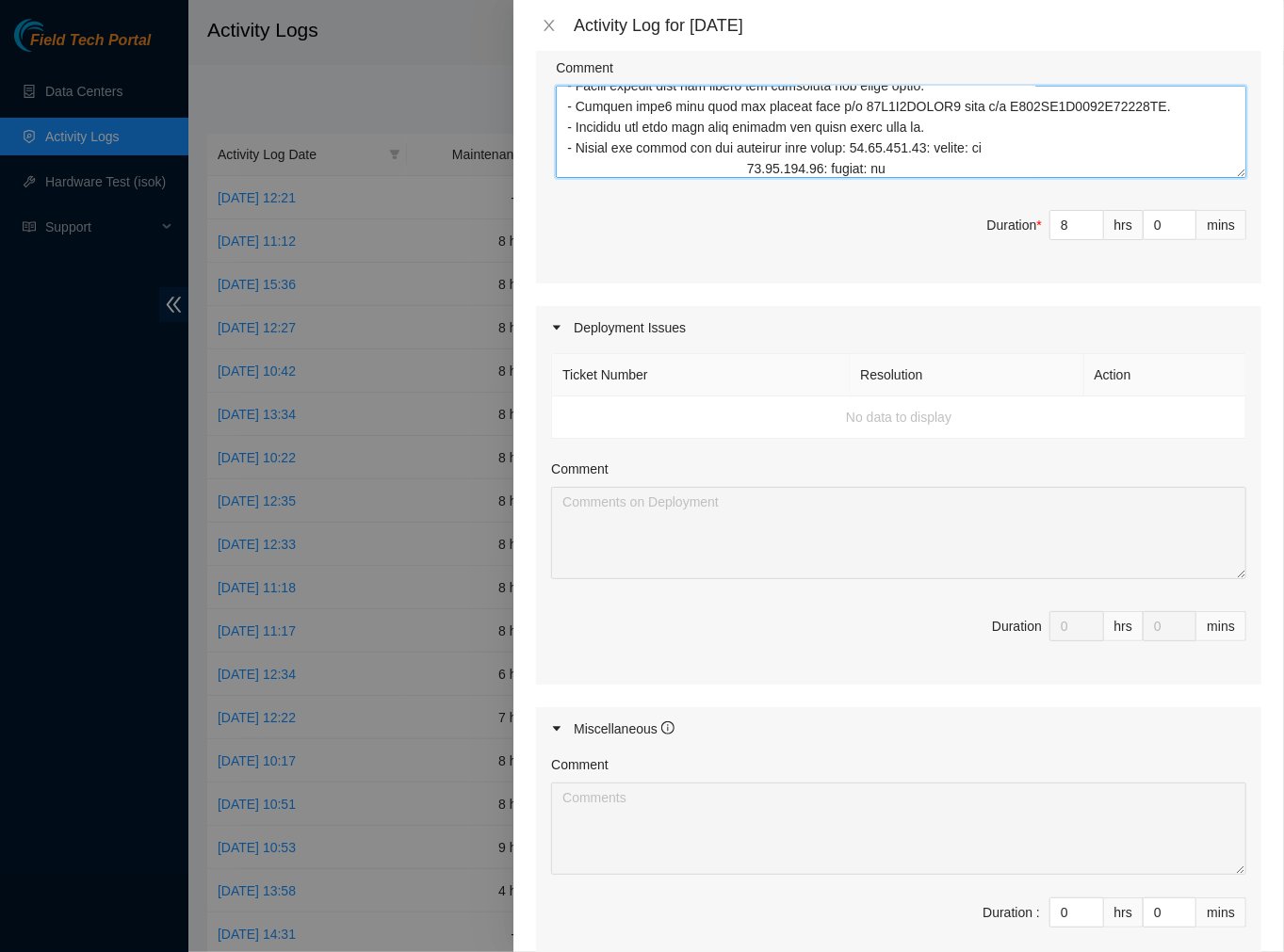
click at [745, 178] on textarea "Comment" at bounding box center [901, 132] width 690 height 93
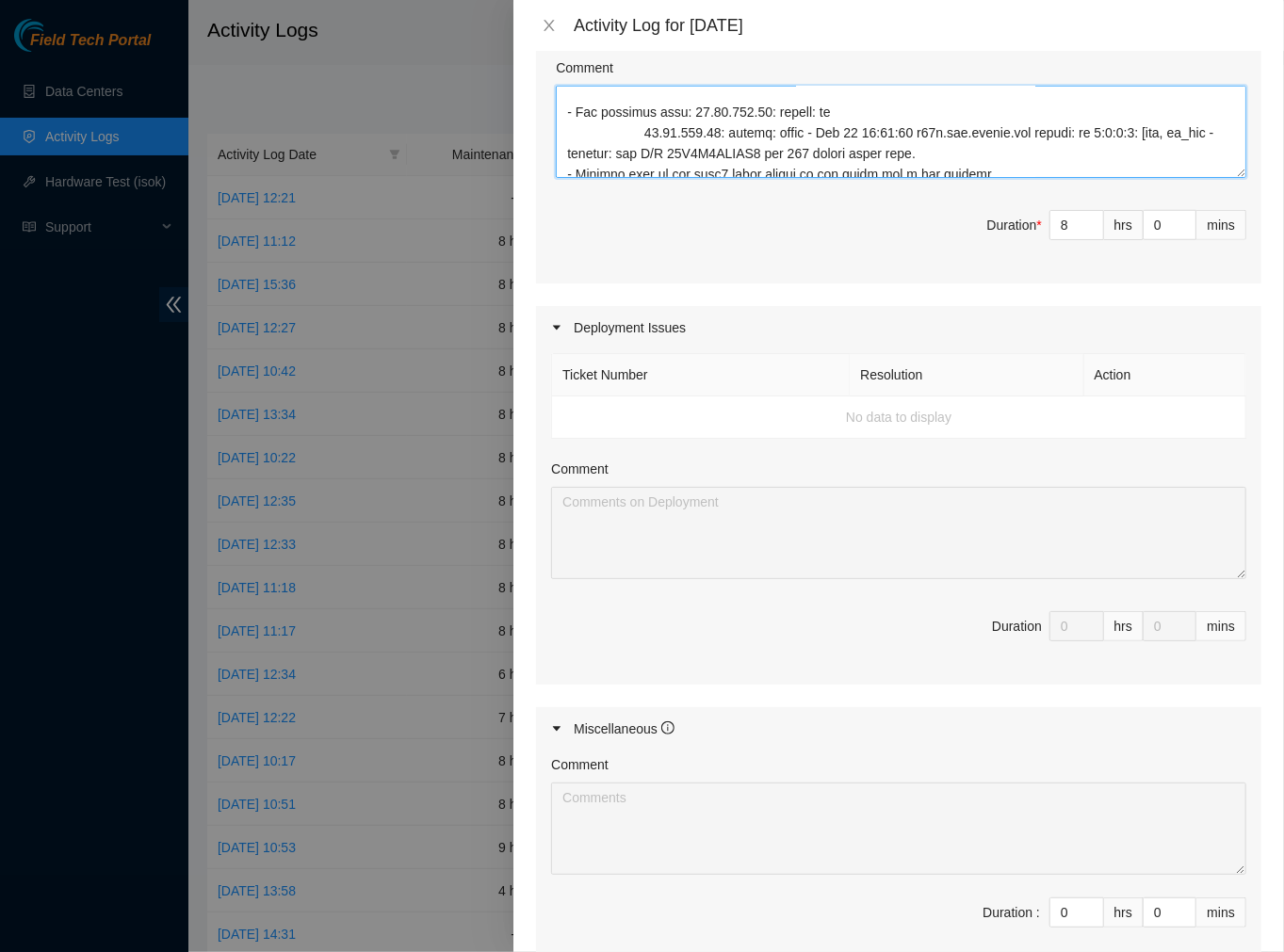
scroll to position [349, 0]
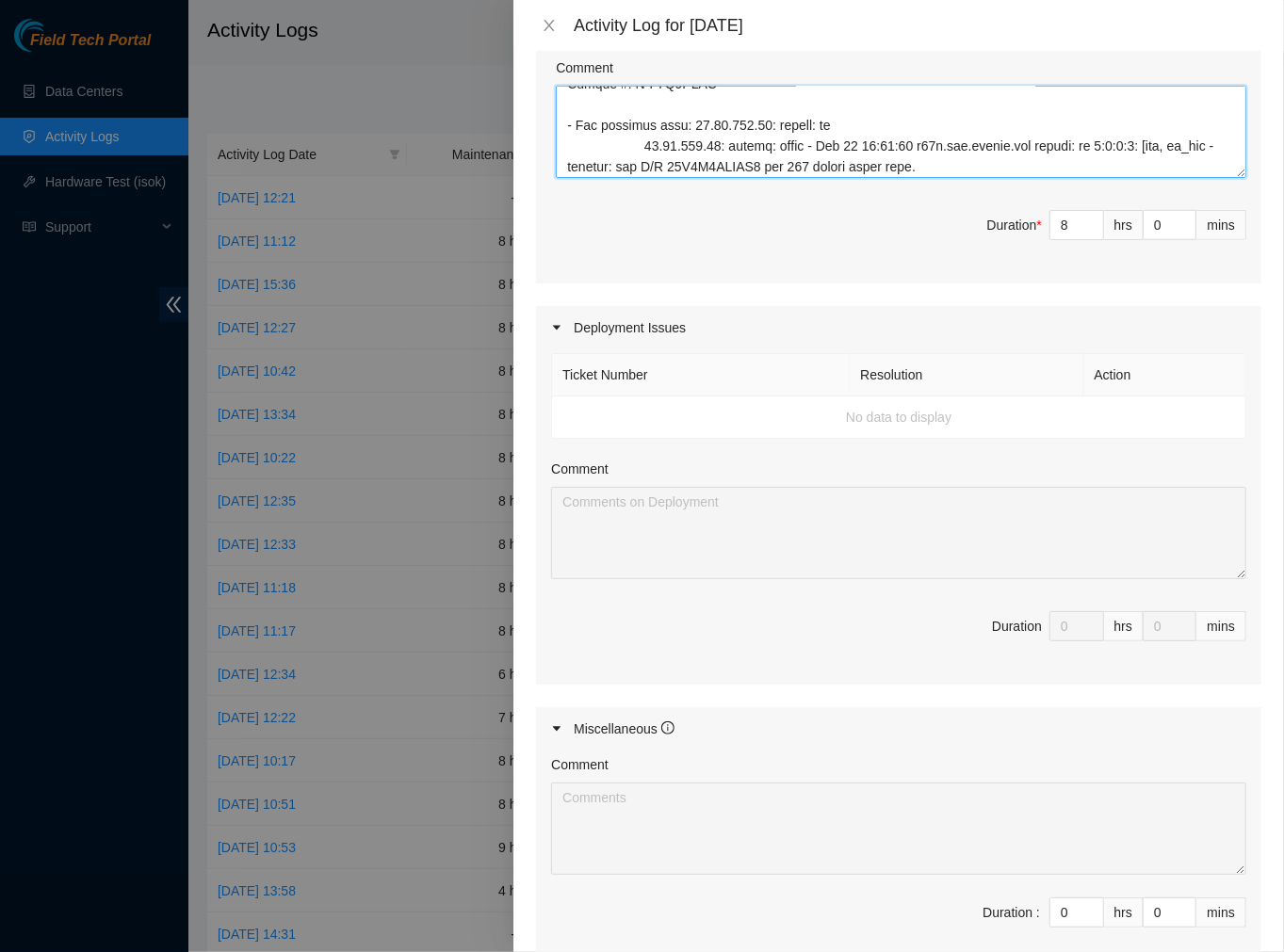
click at [646, 167] on textarea "Comment" at bounding box center [901, 132] width 690 height 93
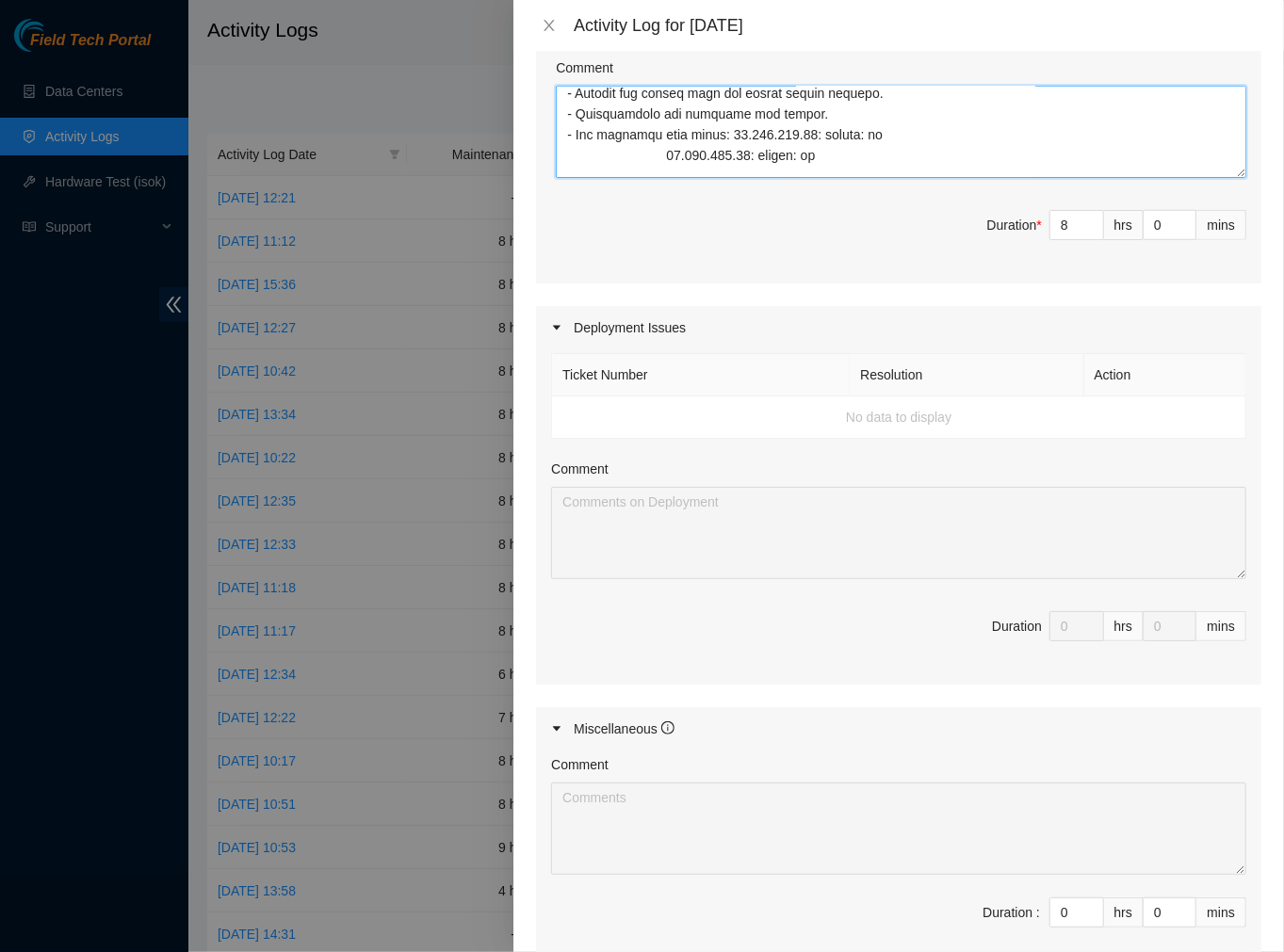
scroll to position [196, 0]
click at [646, 167] on textarea "Comment" at bounding box center [901, 132] width 690 height 93
click at [665, 175] on textarea "Comment" at bounding box center [901, 132] width 690 height 93
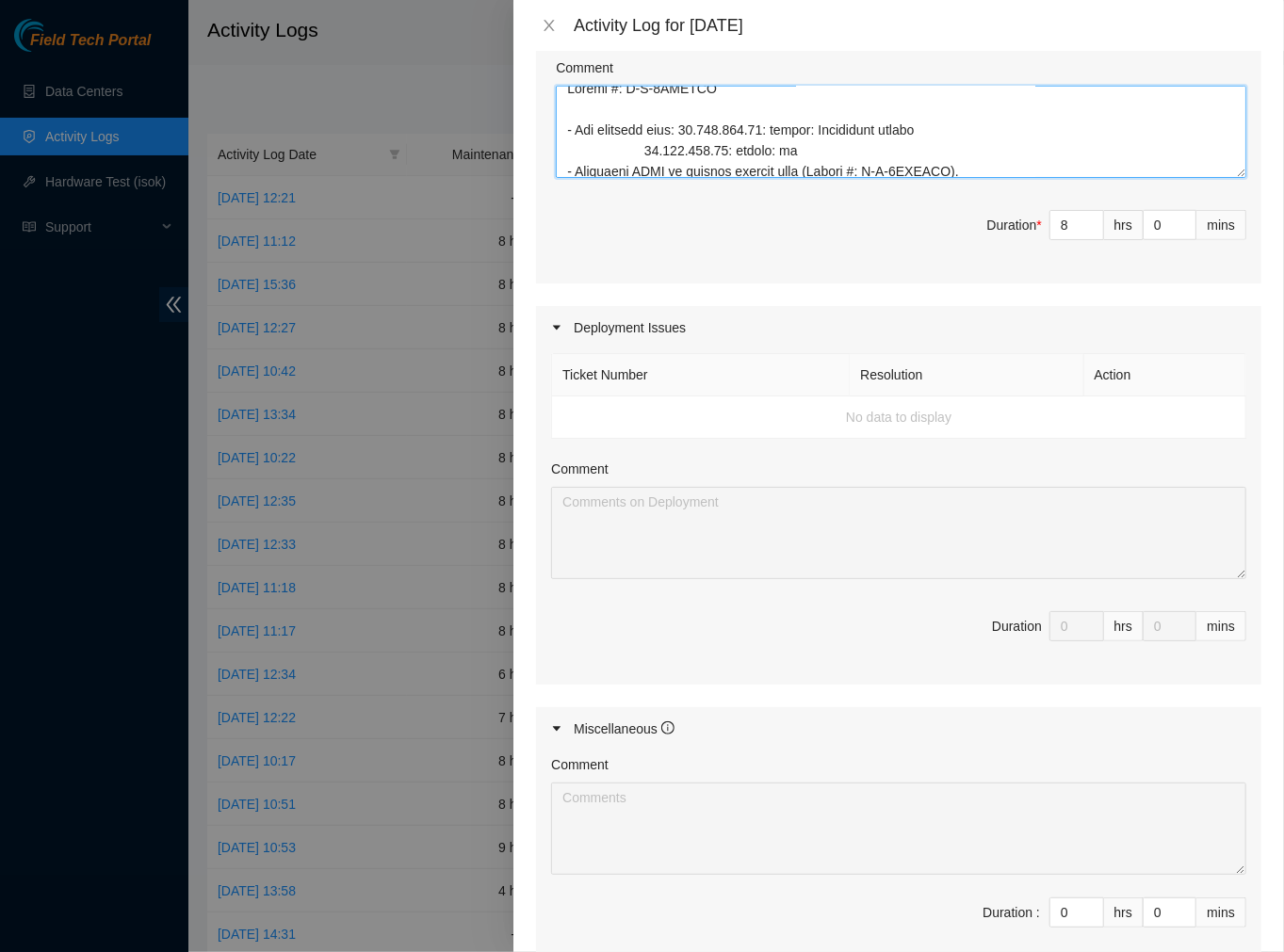
scroll to position [12, 0]
click at [646, 170] on textarea "Comment" at bounding box center [901, 132] width 690 height 93
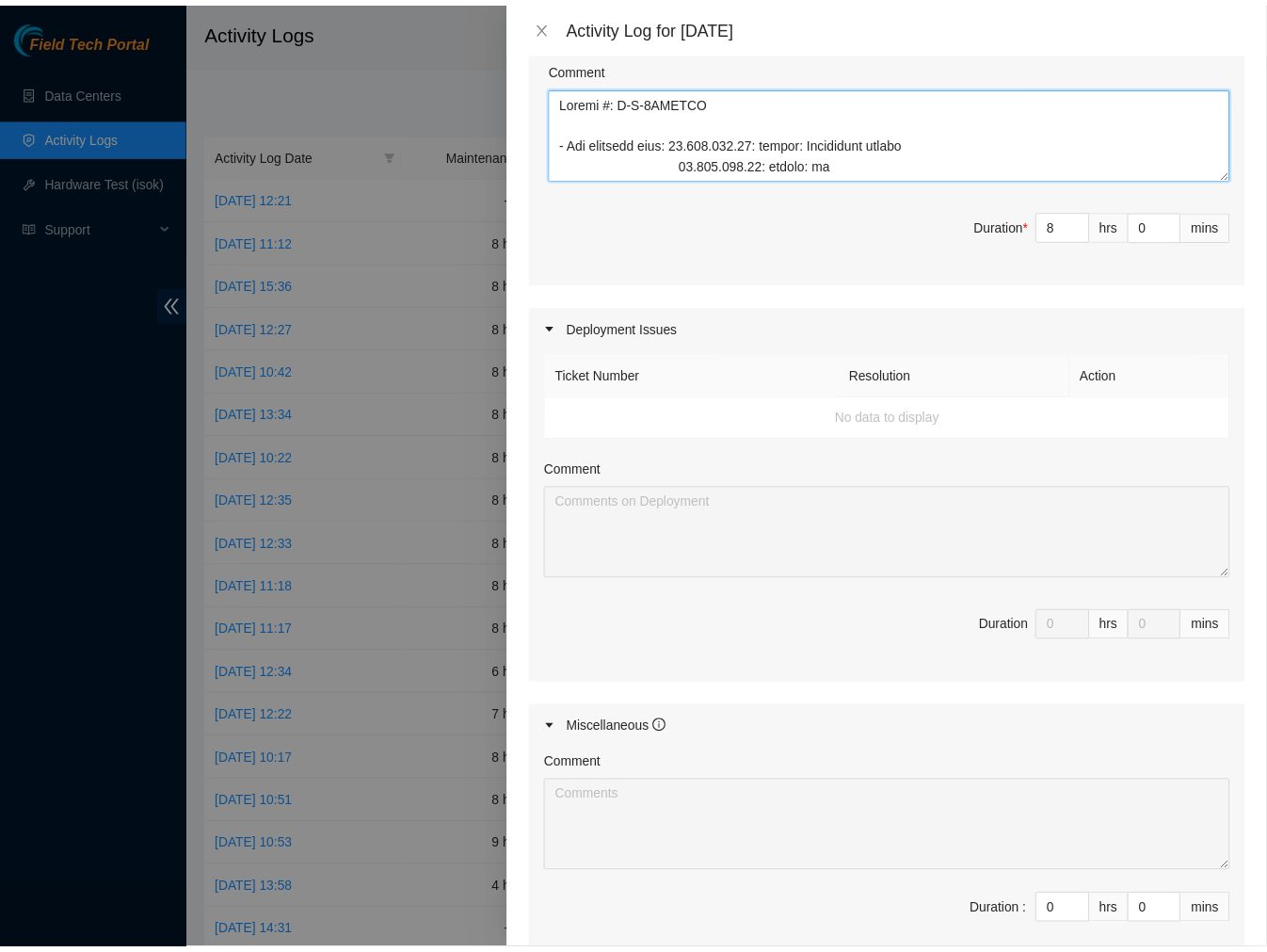
scroll to position [1012, 0]
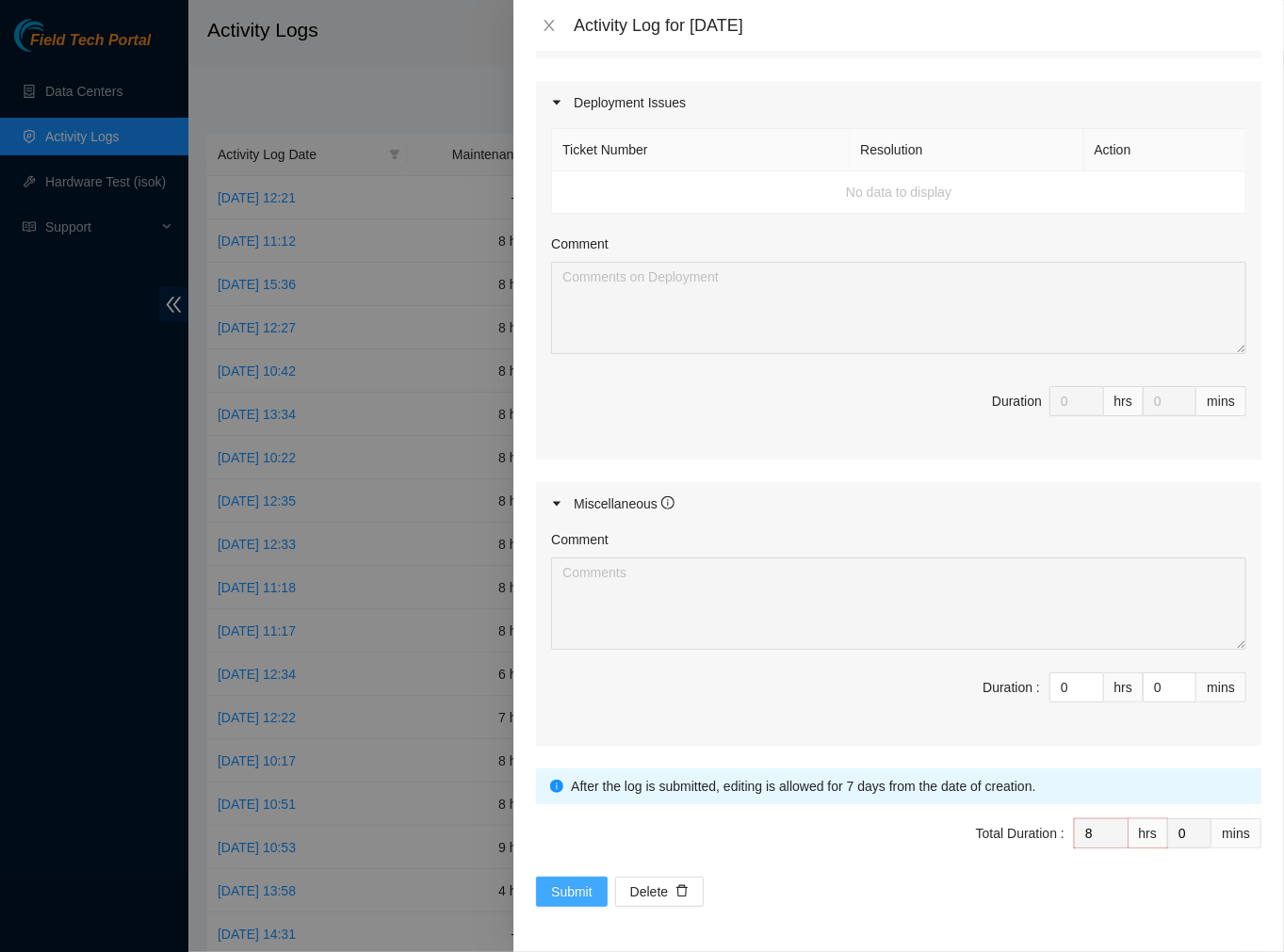
type textarea "Ticket #: B-V-5UUAAGZ - Ran hardware test: [URL]: failed: Permission denied [UR…"
click at [594, 879] on button "Submit" at bounding box center [572, 891] width 71 height 30
